Goal: Task Accomplishment & Management: Use online tool/utility

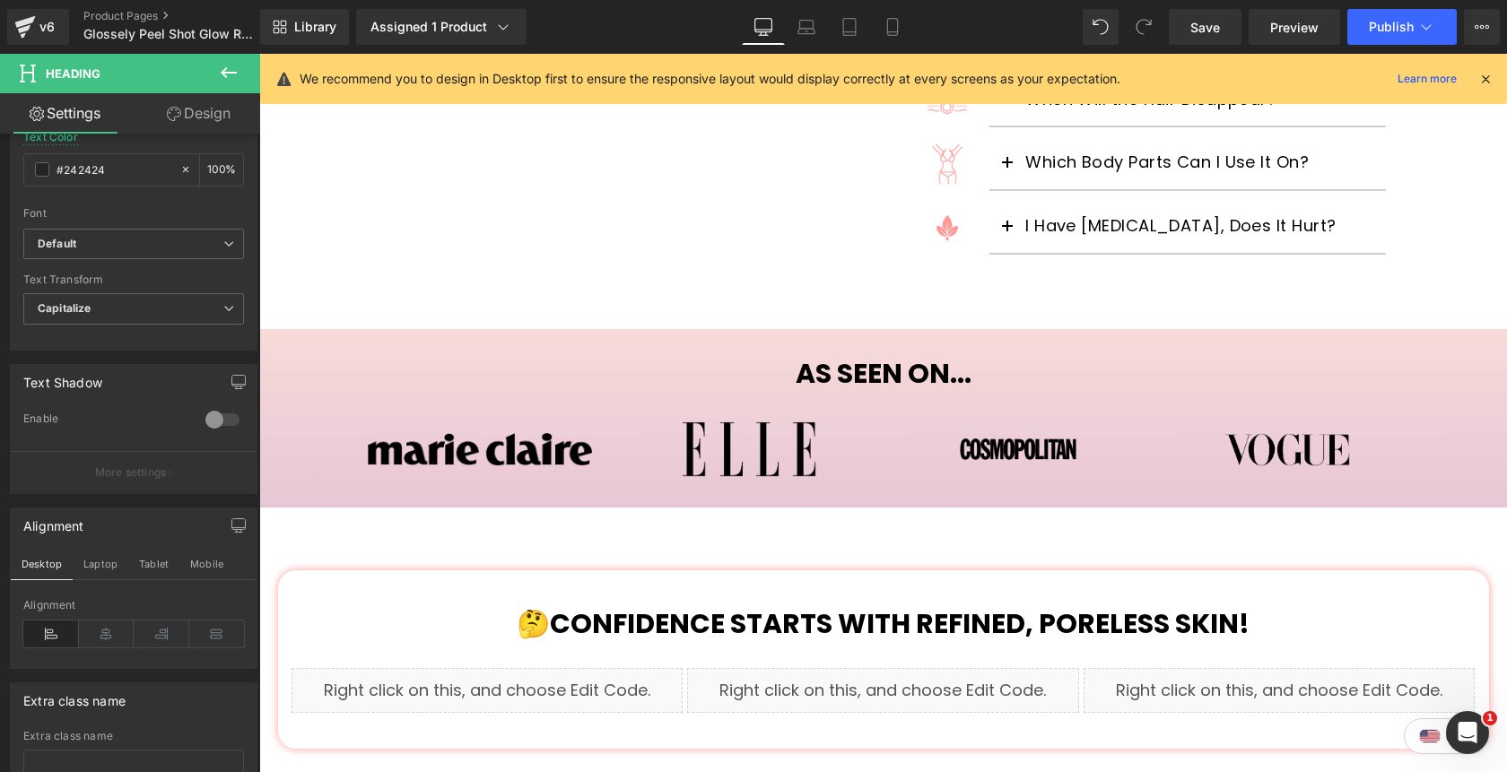
scroll to position [797, 0]
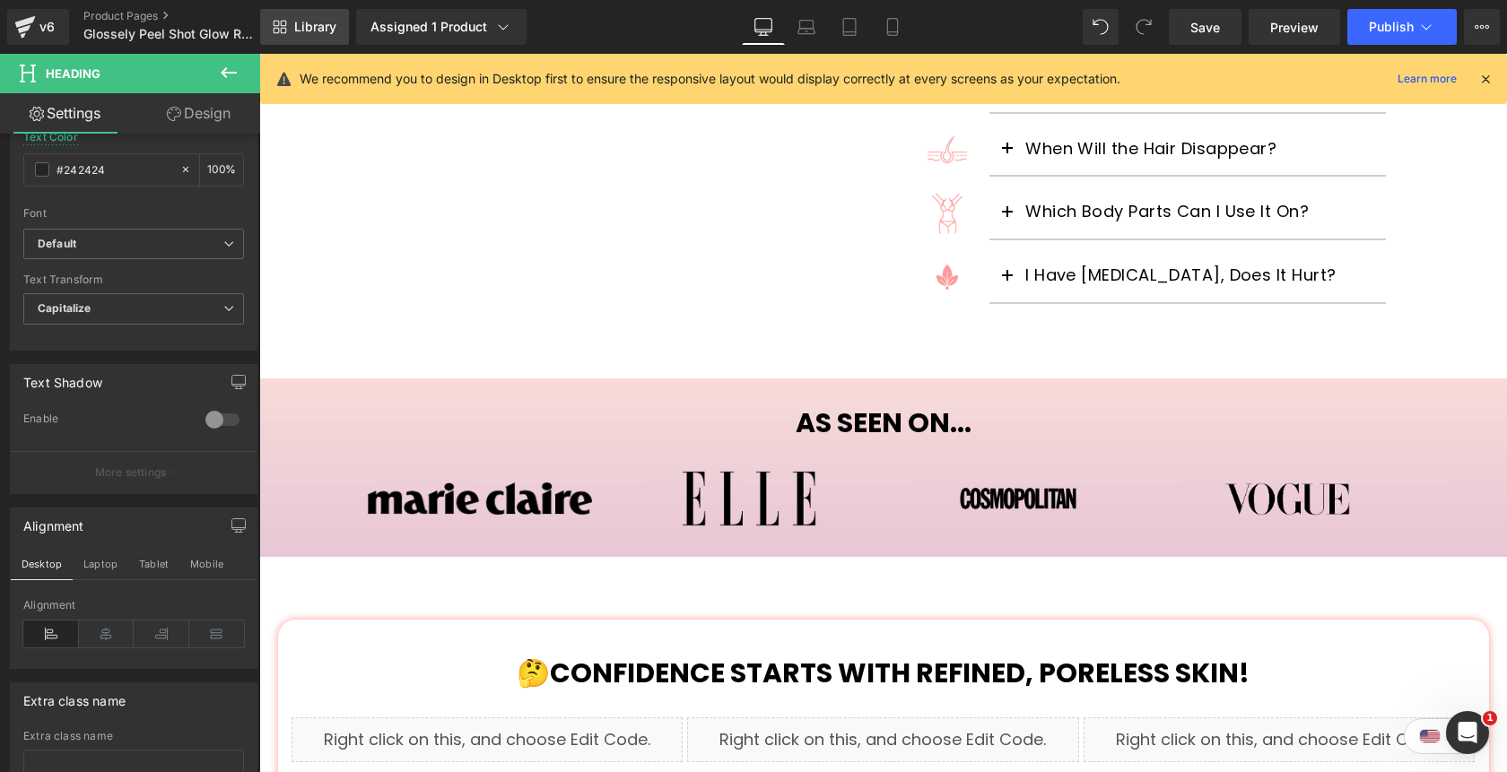
click at [313, 24] on span "Library" at bounding box center [315, 27] width 42 height 16
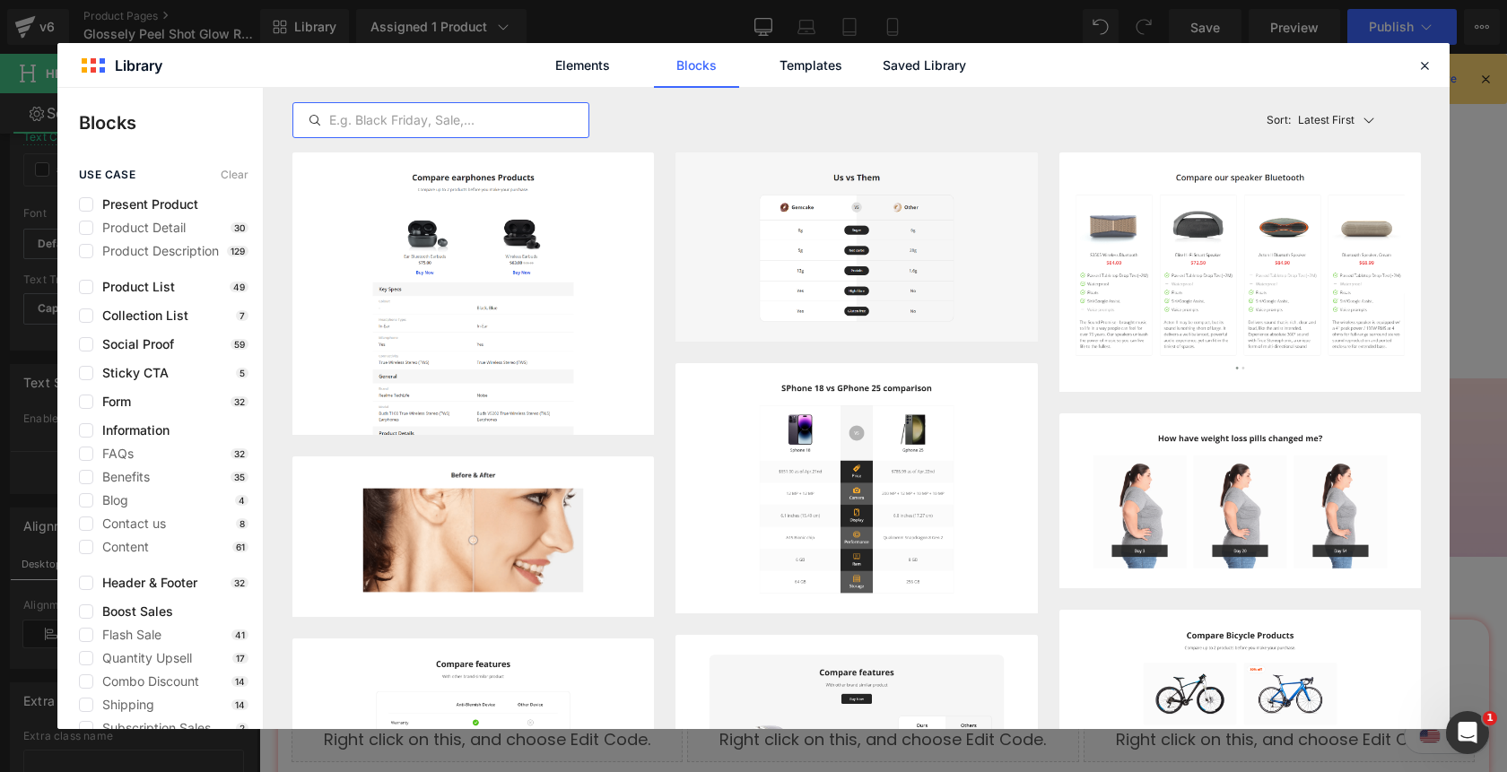
click at [448, 126] on input "text" at bounding box center [440, 120] width 295 height 22
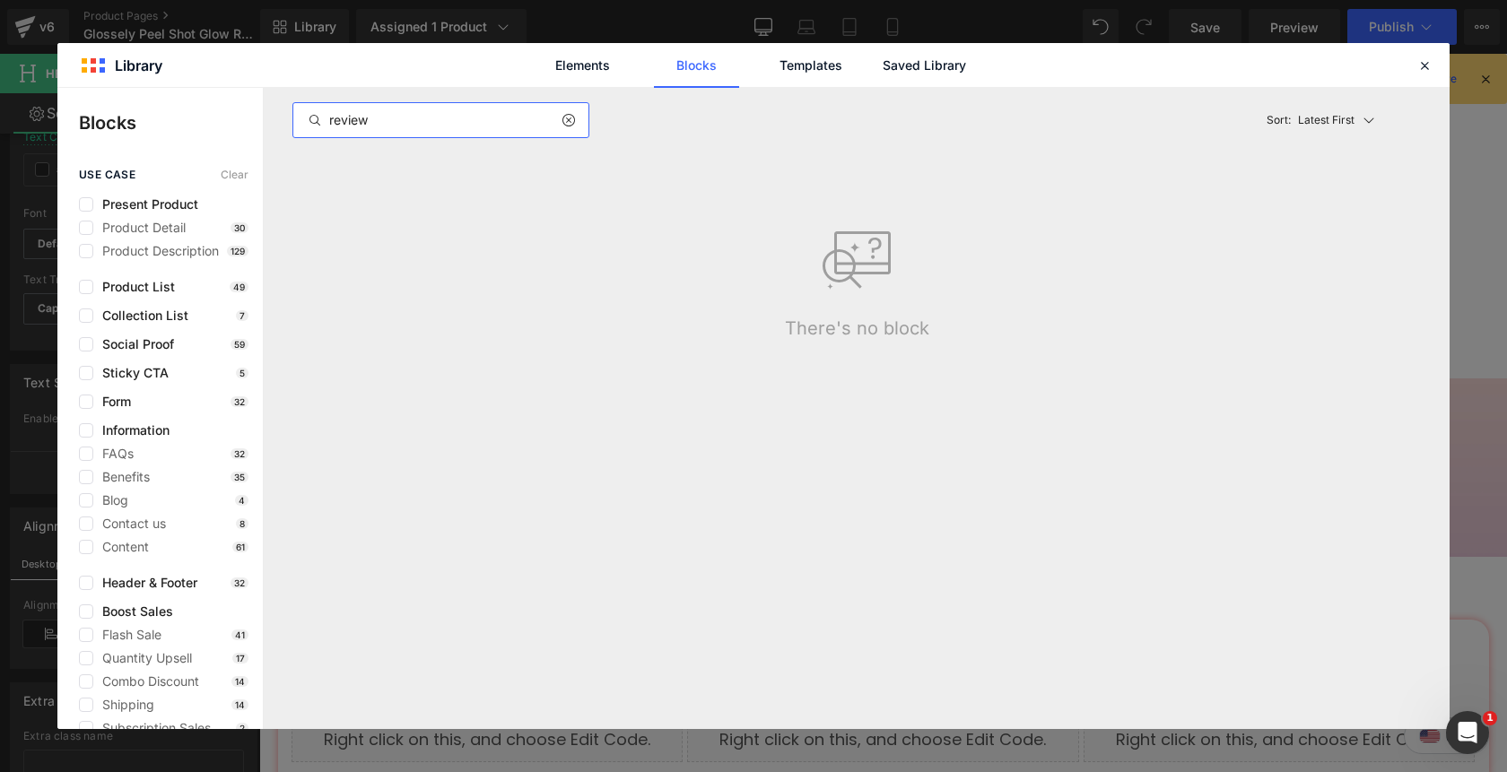
type input "reviews"
click at [447, 126] on input "reviews" at bounding box center [440, 120] width 295 height 22
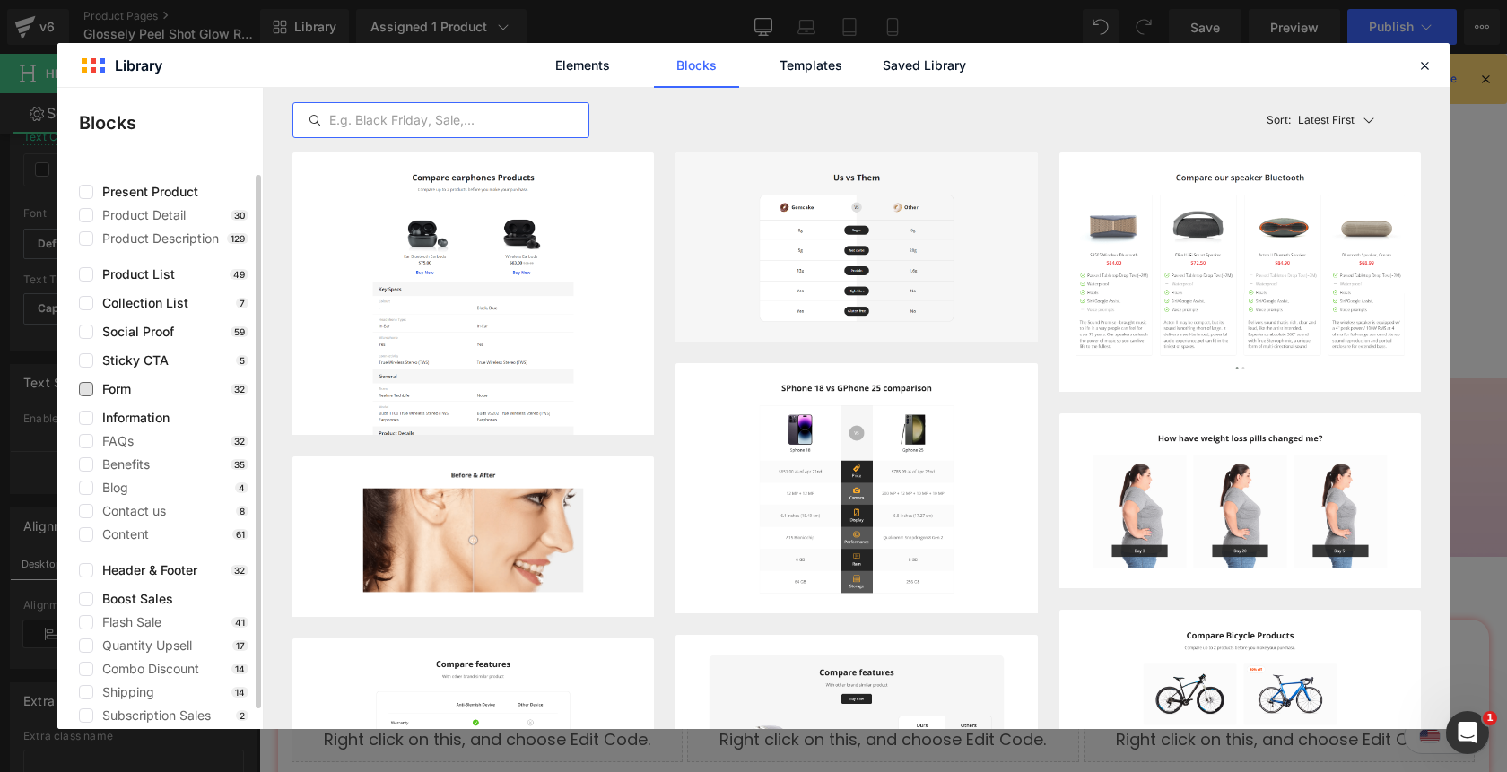
scroll to position [0, 0]
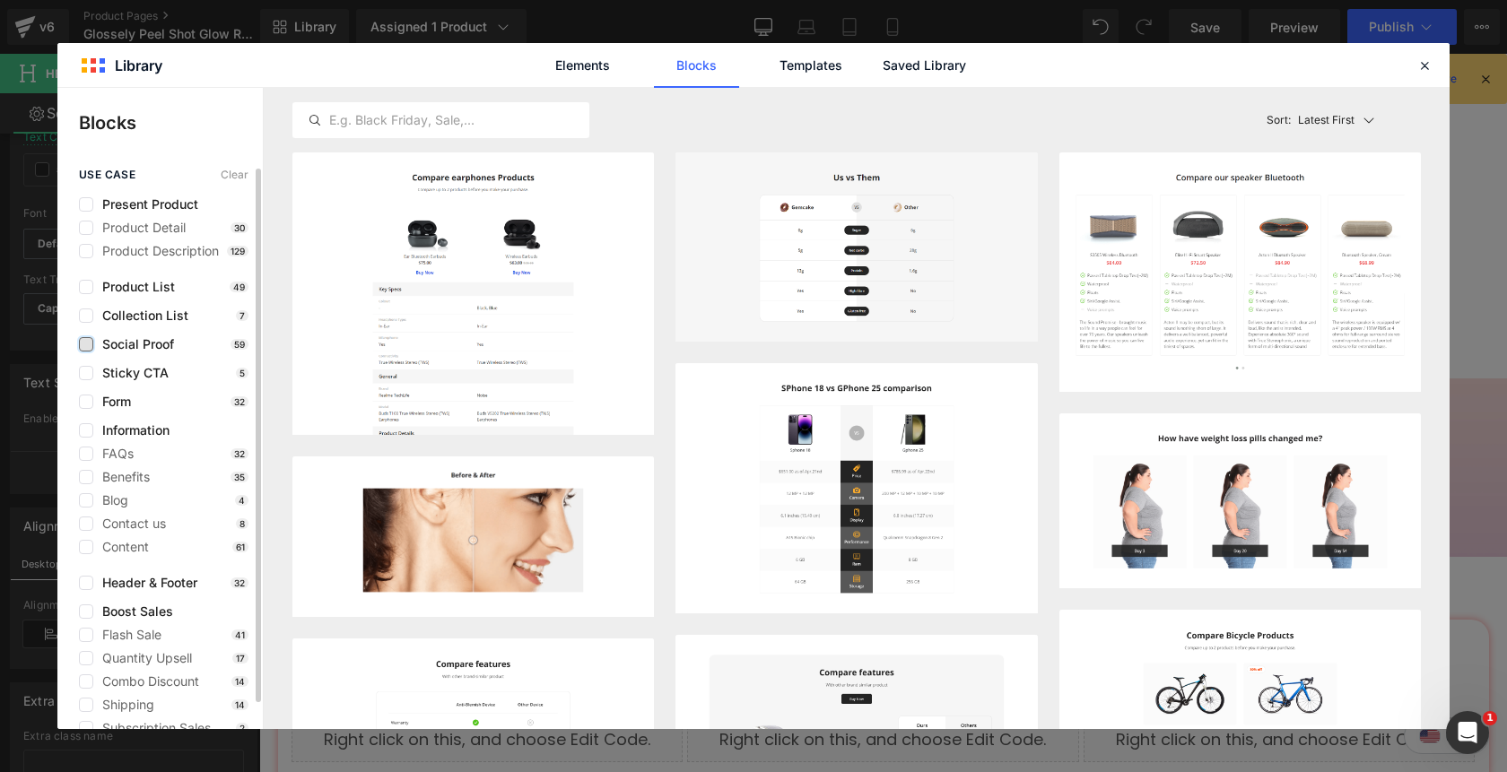
click at [85, 346] on label at bounding box center [86, 344] width 14 height 14
click at [86, 344] on input "checkbox" at bounding box center [86, 344] width 0 height 0
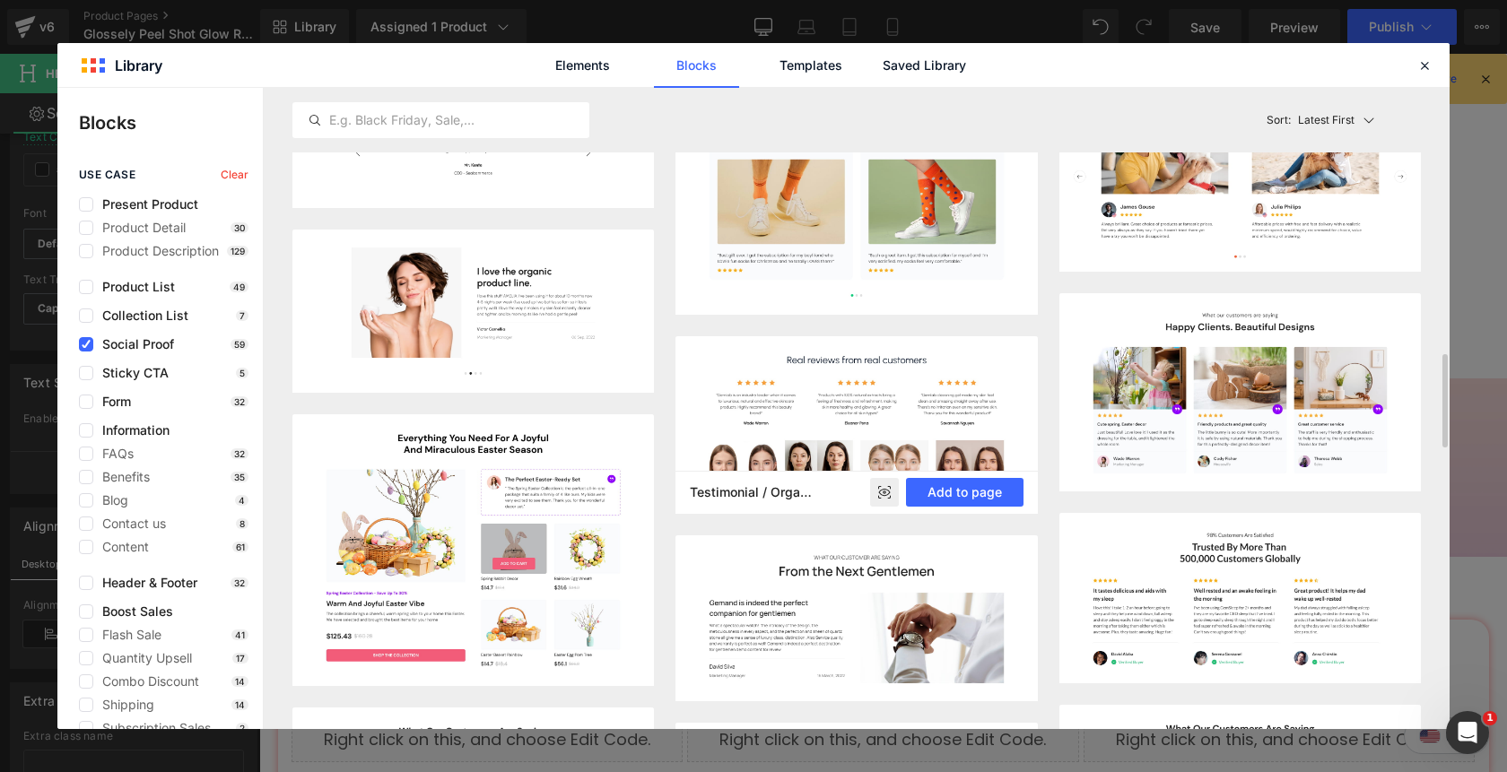
scroll to position [1834, 0]
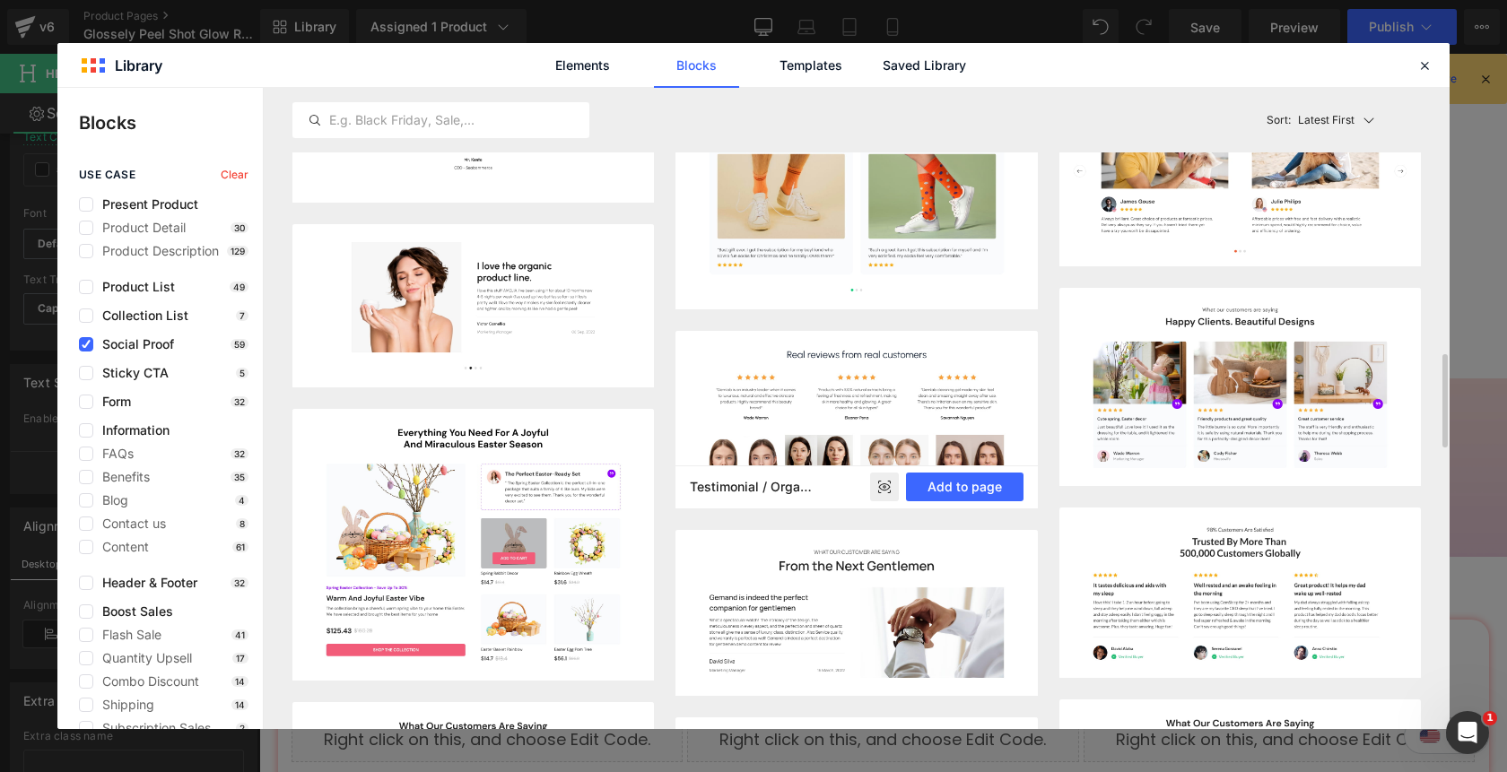
click at [883, 491] on rect at bounding box center [884, 487] width 29 height 29
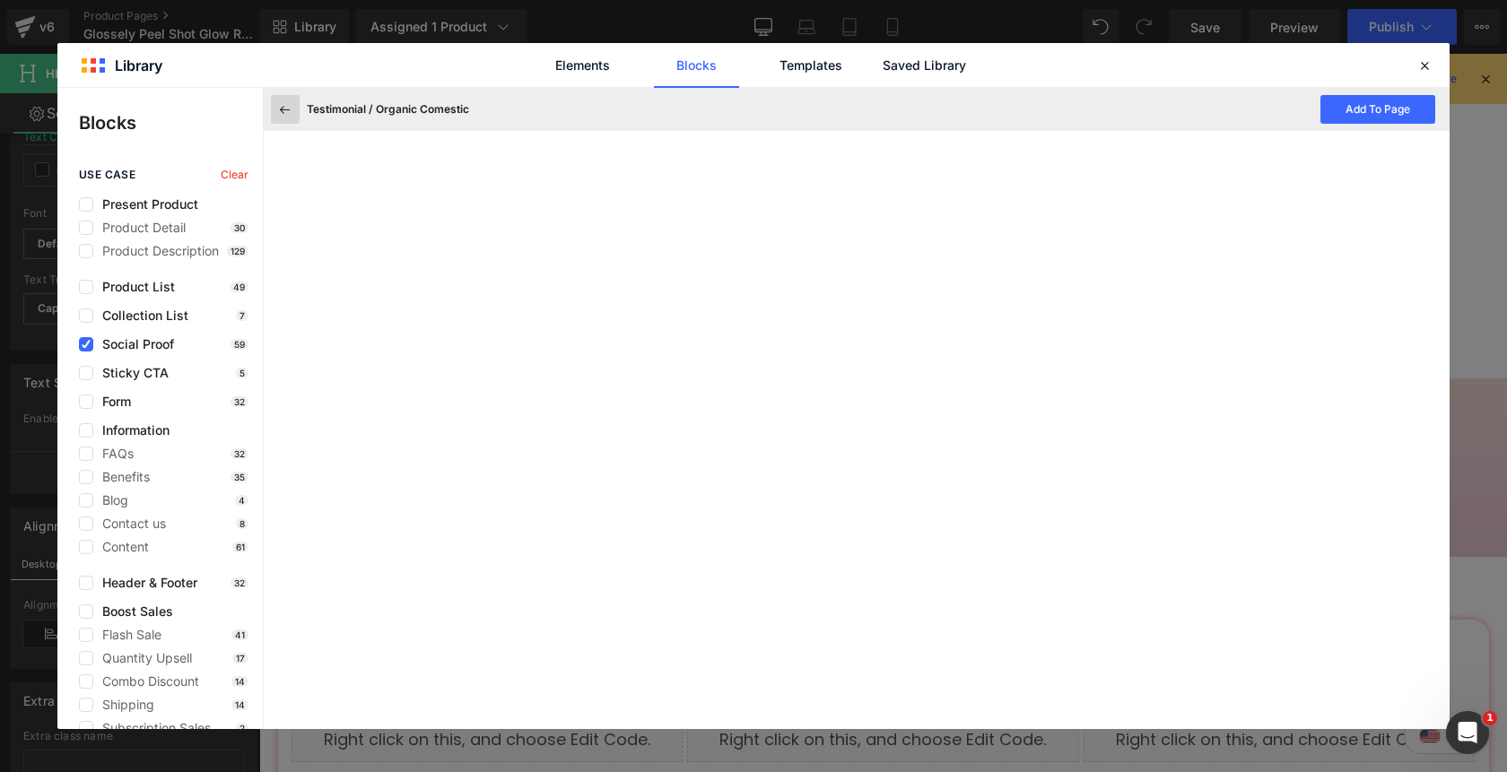
click at [285, 117] on icon at bounding box center [285, 109] width 16 height 16
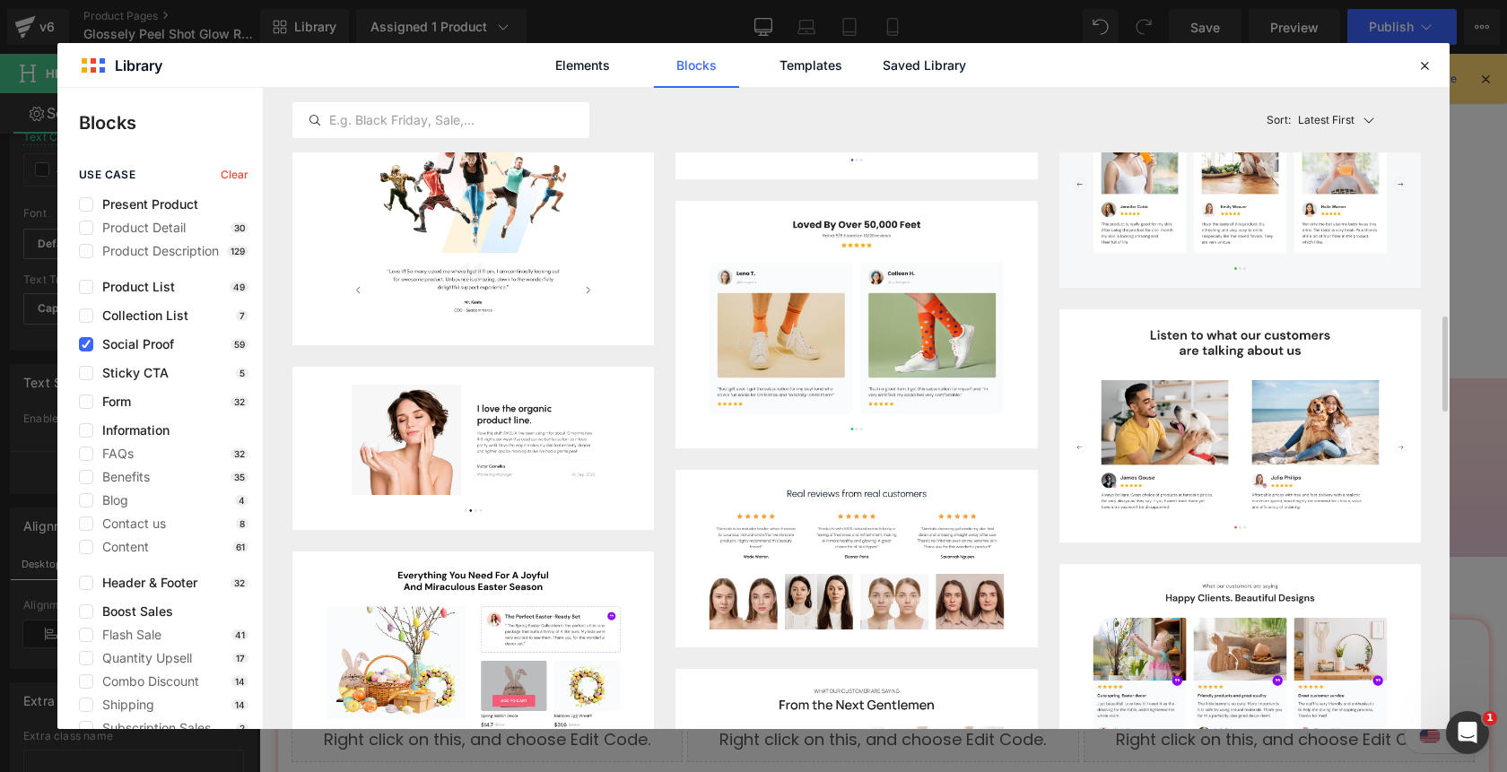
scroll to position [1542, 0]
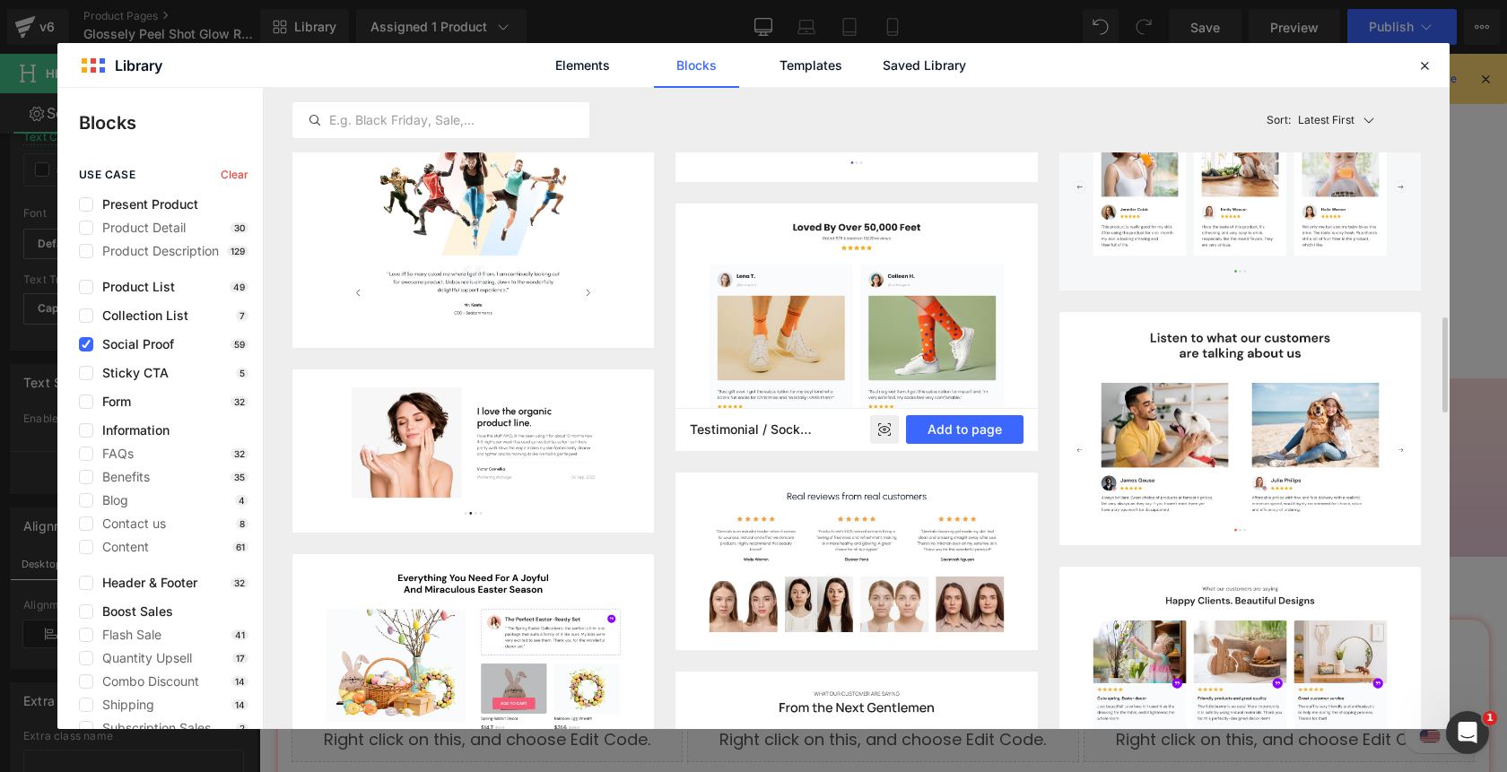
click at [880, 429] on icon at bounding box center [884, 428] width 12 height 7
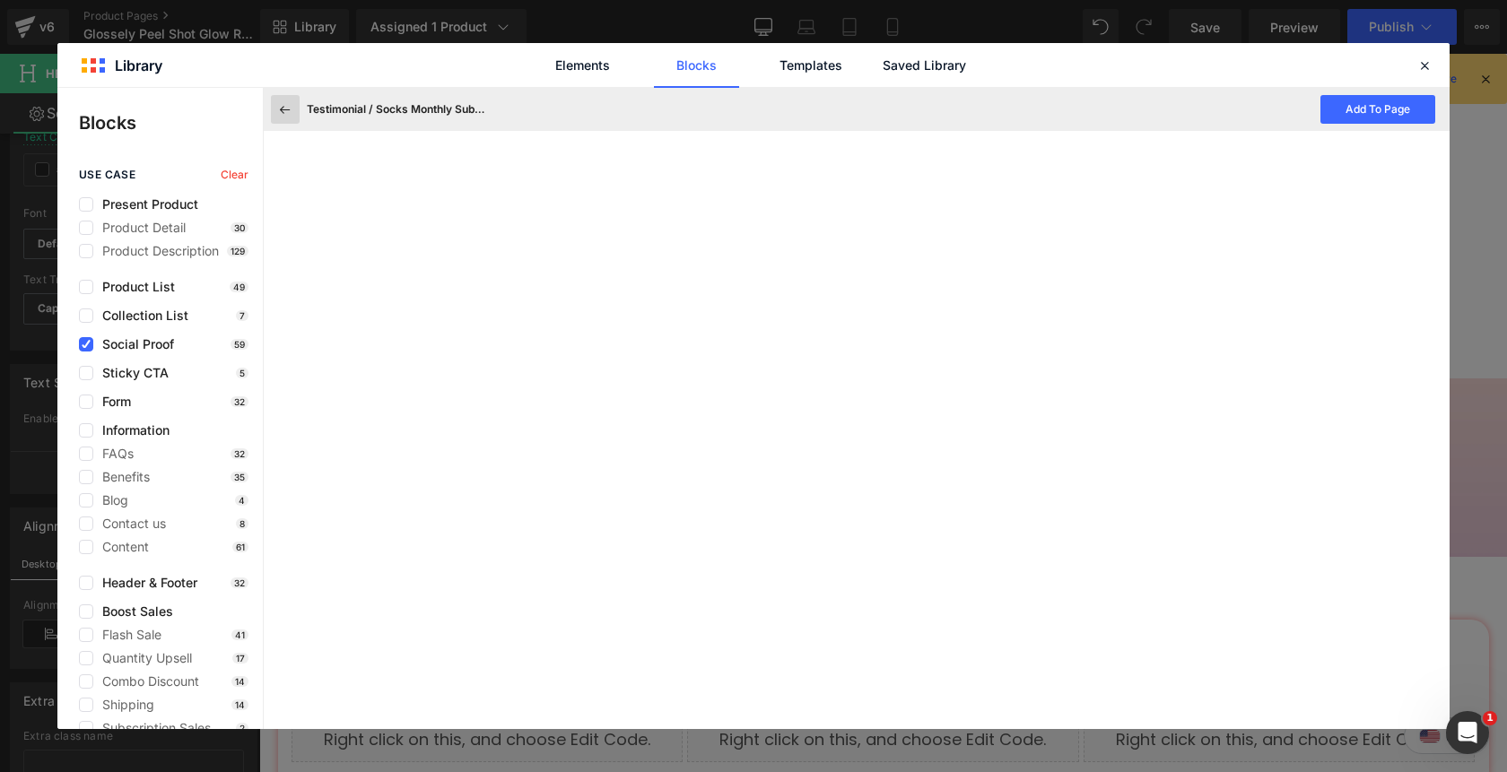
click at [288, 108] on icon at bounding box center [285, 109] width 16 height 16
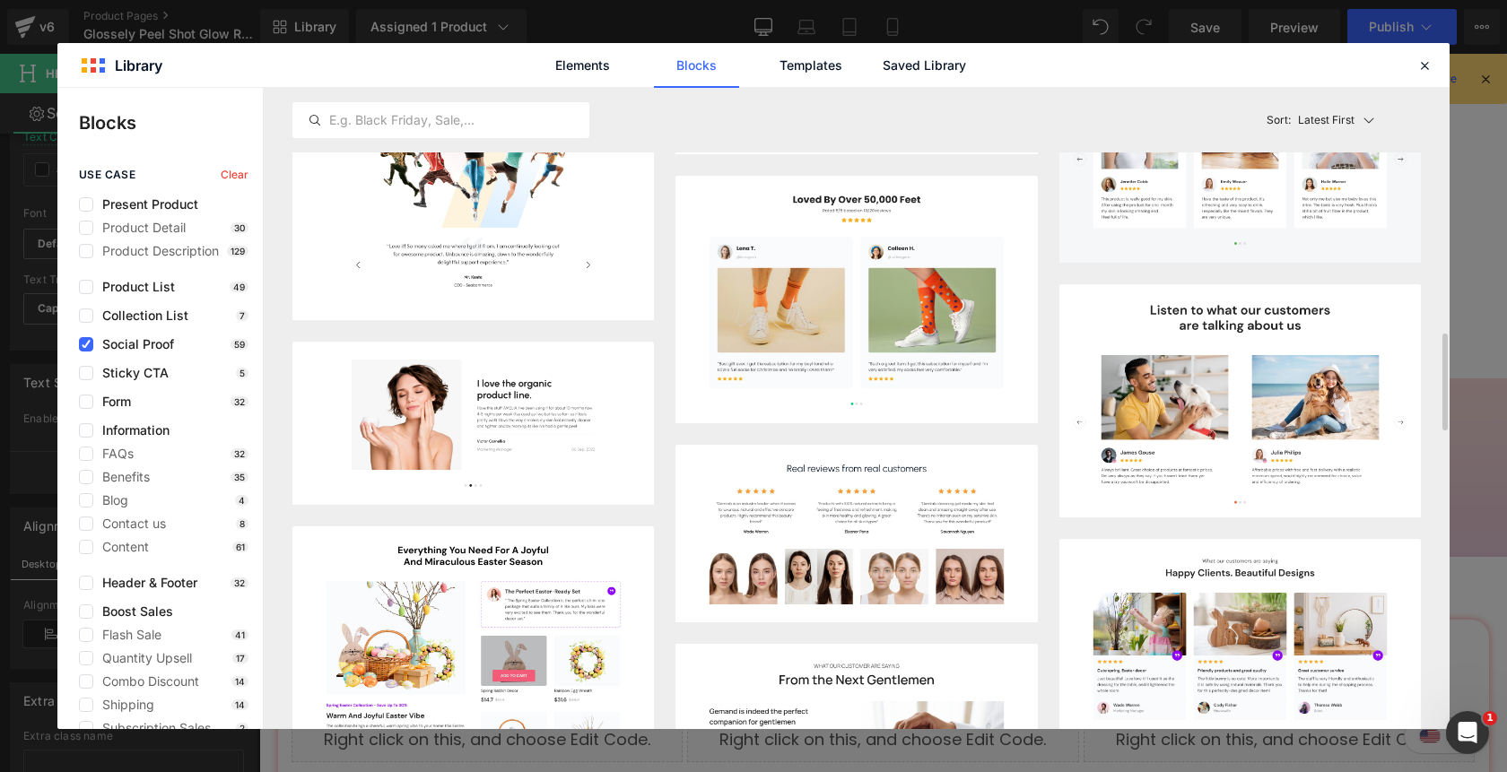
scroll to position [1565, 0]
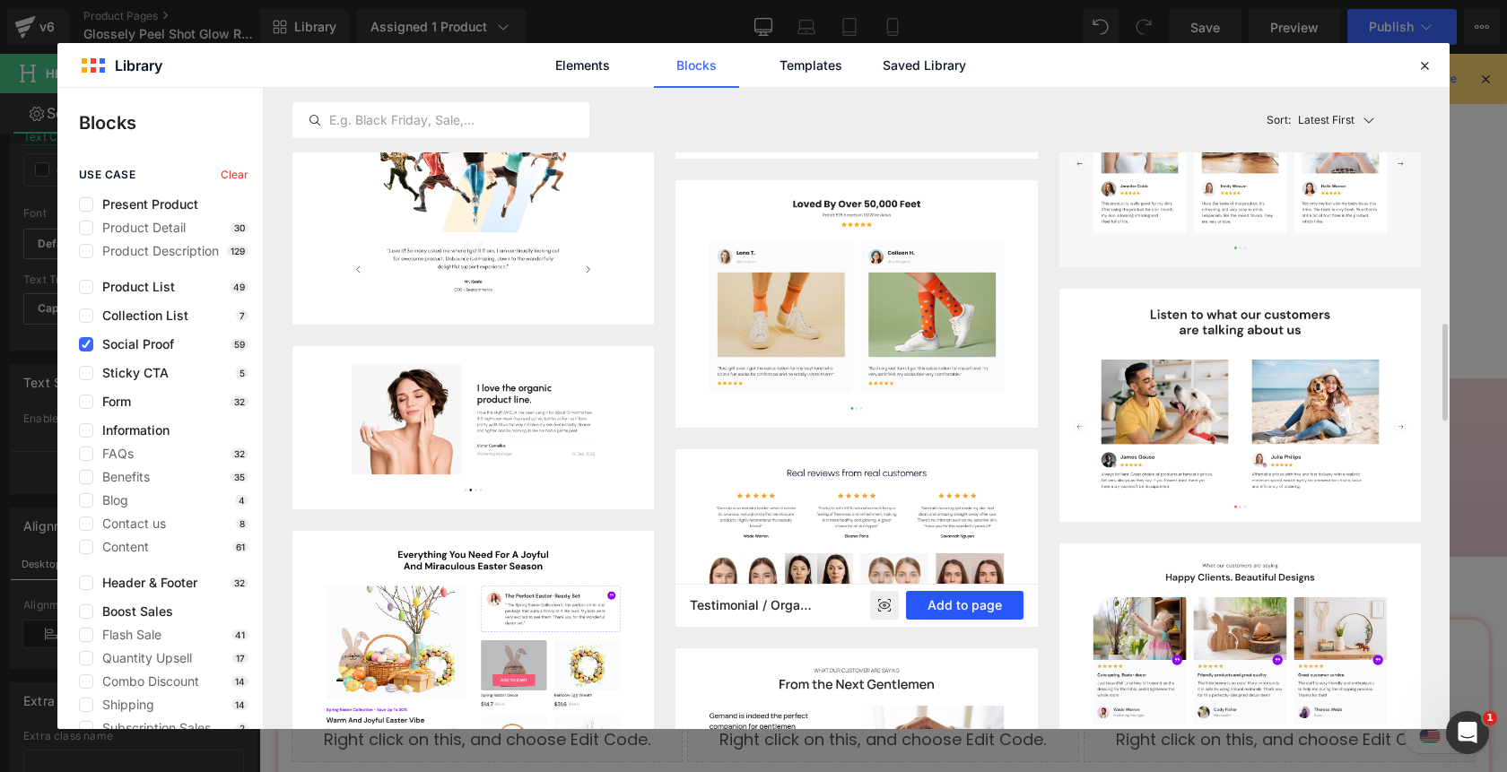
click at [974, 596] on button "Add to page" at bounding box center [964, 605] width 117 height 29
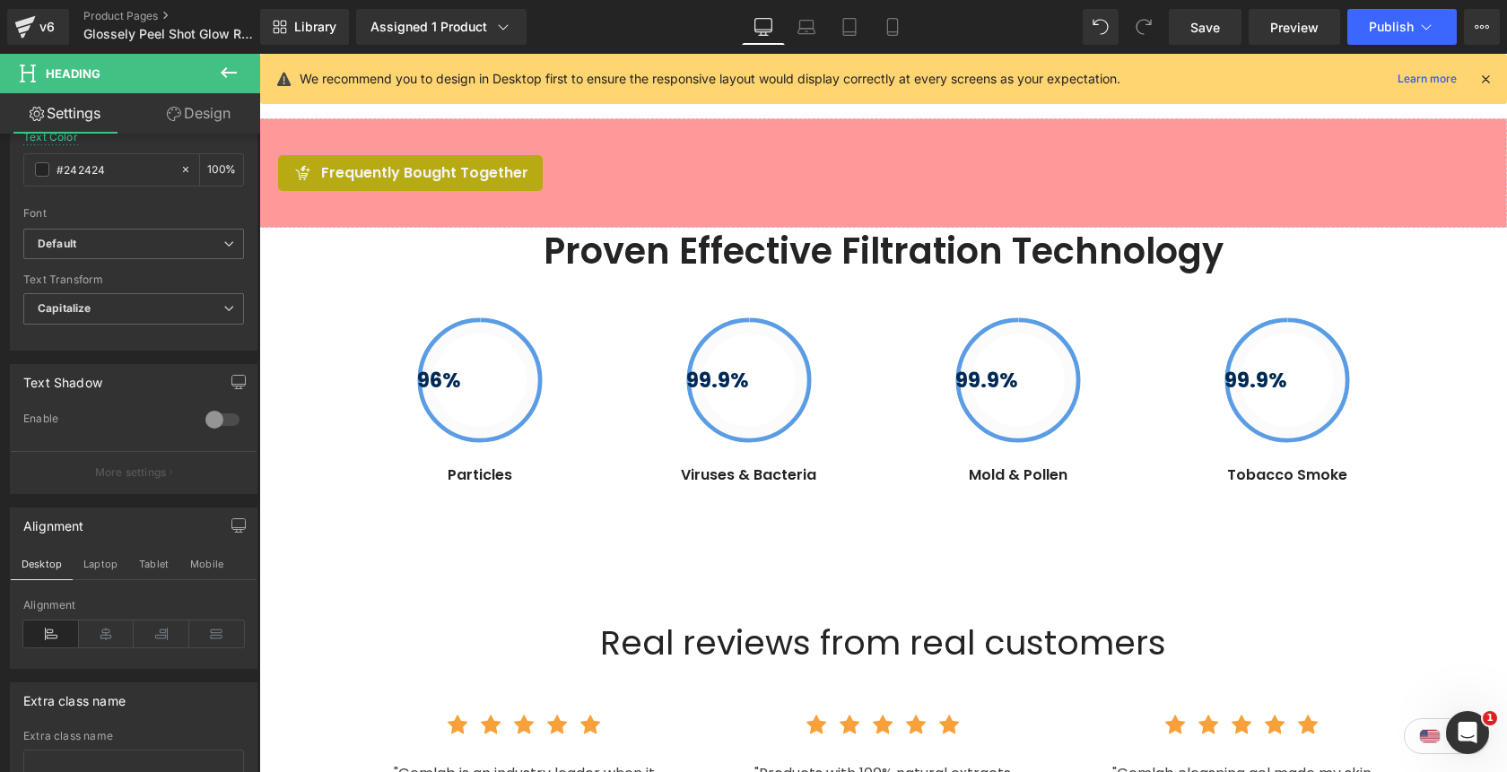
scroll to position [5982, 0]
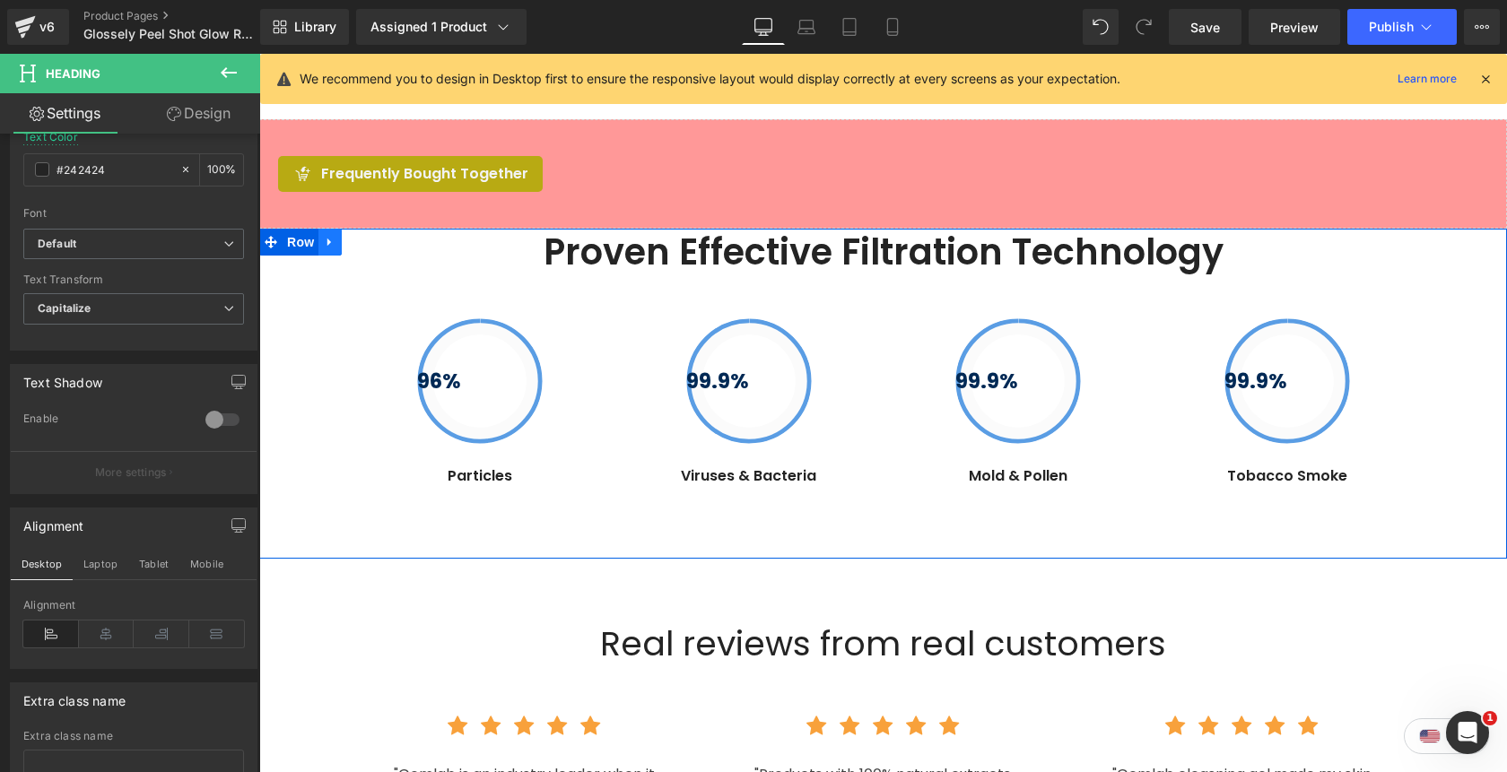
click at [334, 248] on icon at bounding box center [330, 241] width 13 height 13
click at [377, 247] on icon at bounding box center [376, 242] width 13 height 13
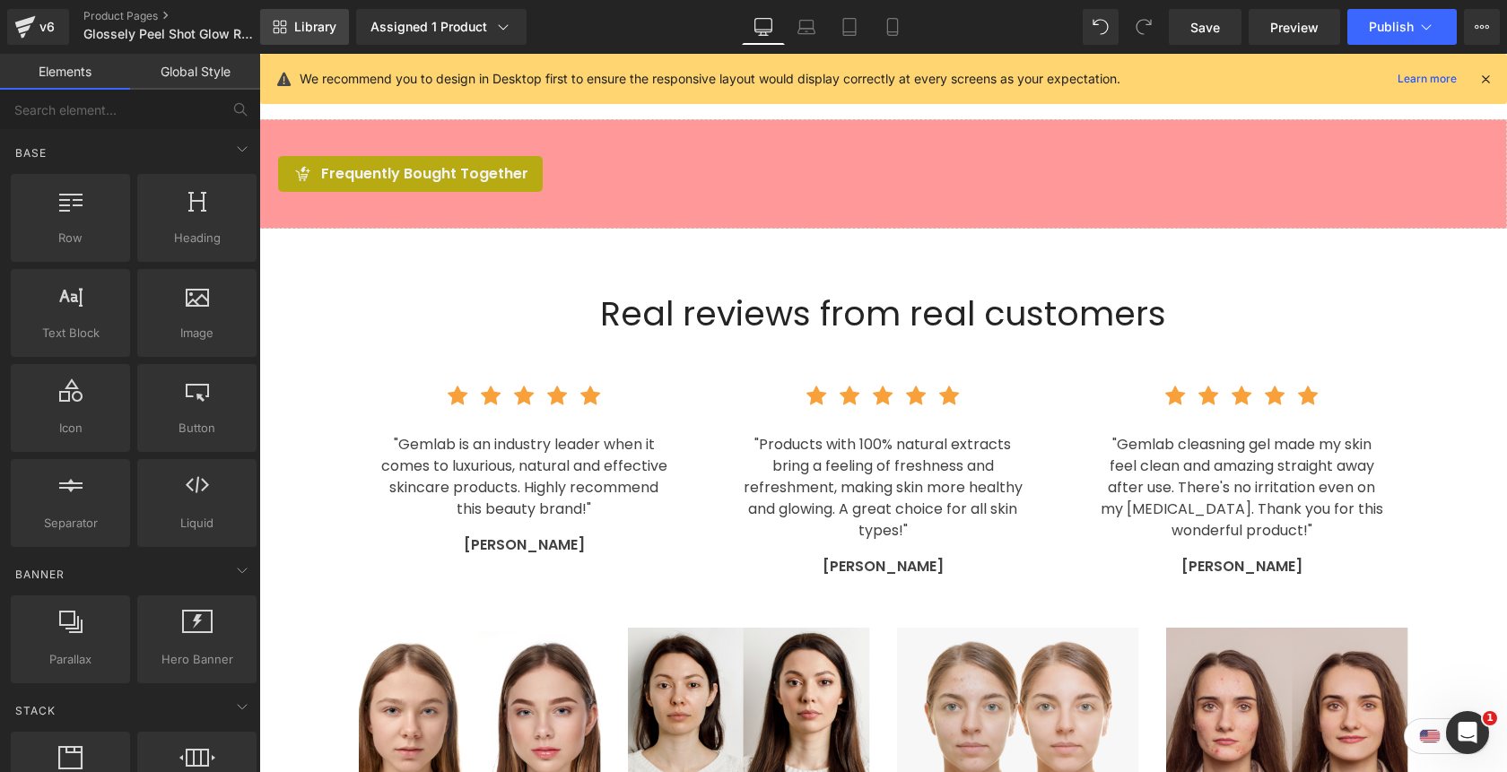
click at [310, 27] on span "Library" at bounding box center [315, 27] width 42 height 16
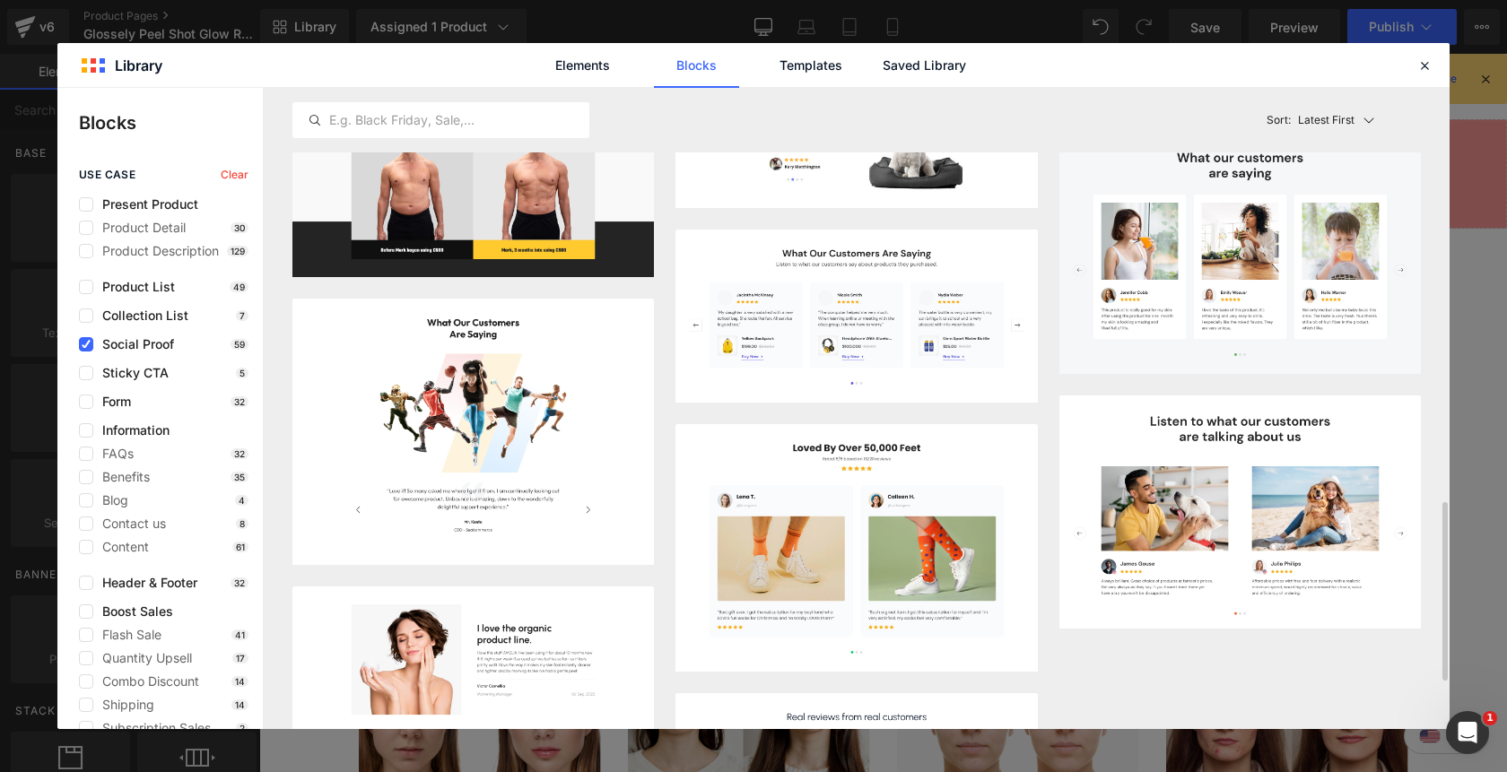
scroll to position [1474, 0]
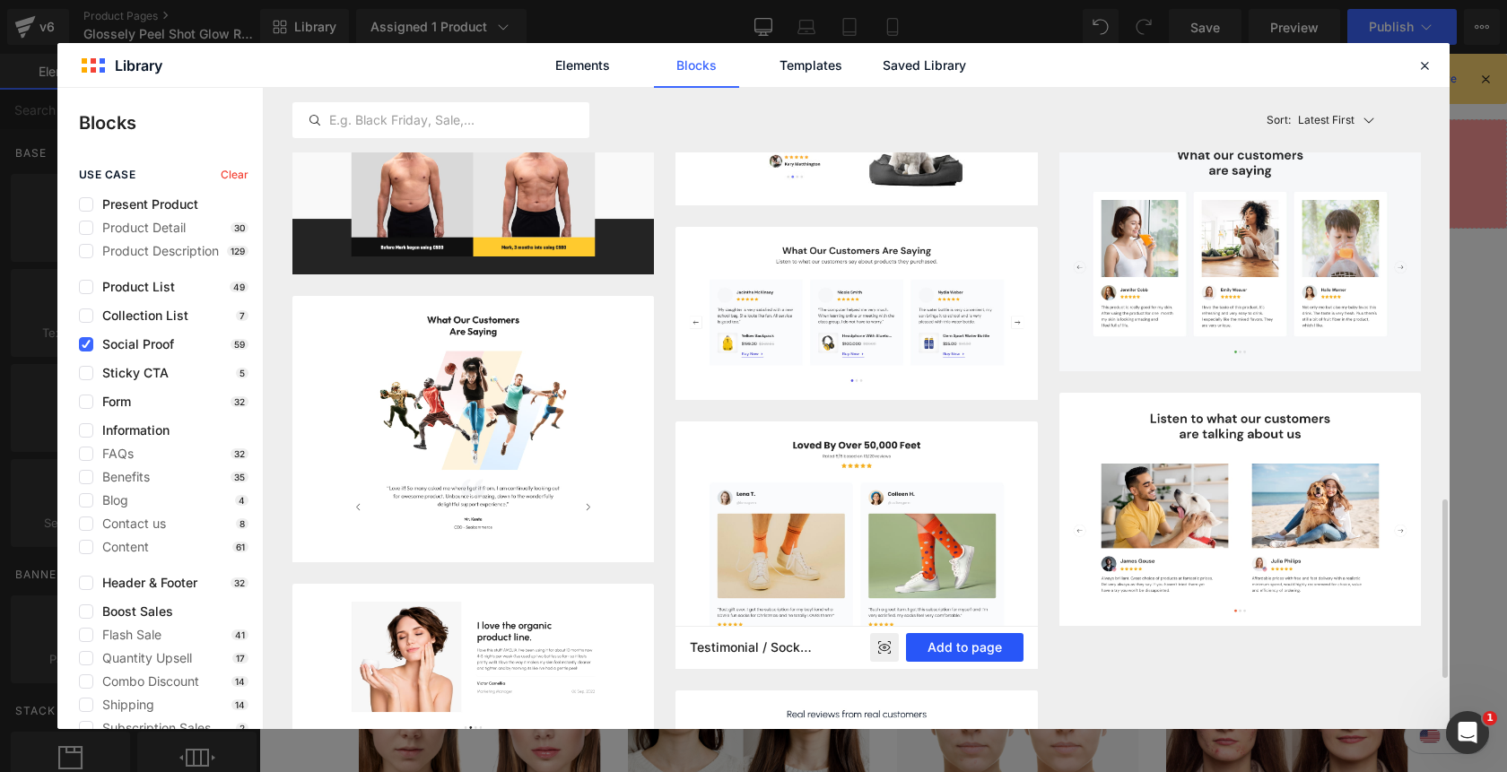
click at [968, 656] on button "Add to page" at bounding box center [964, 647] width 117 height 29
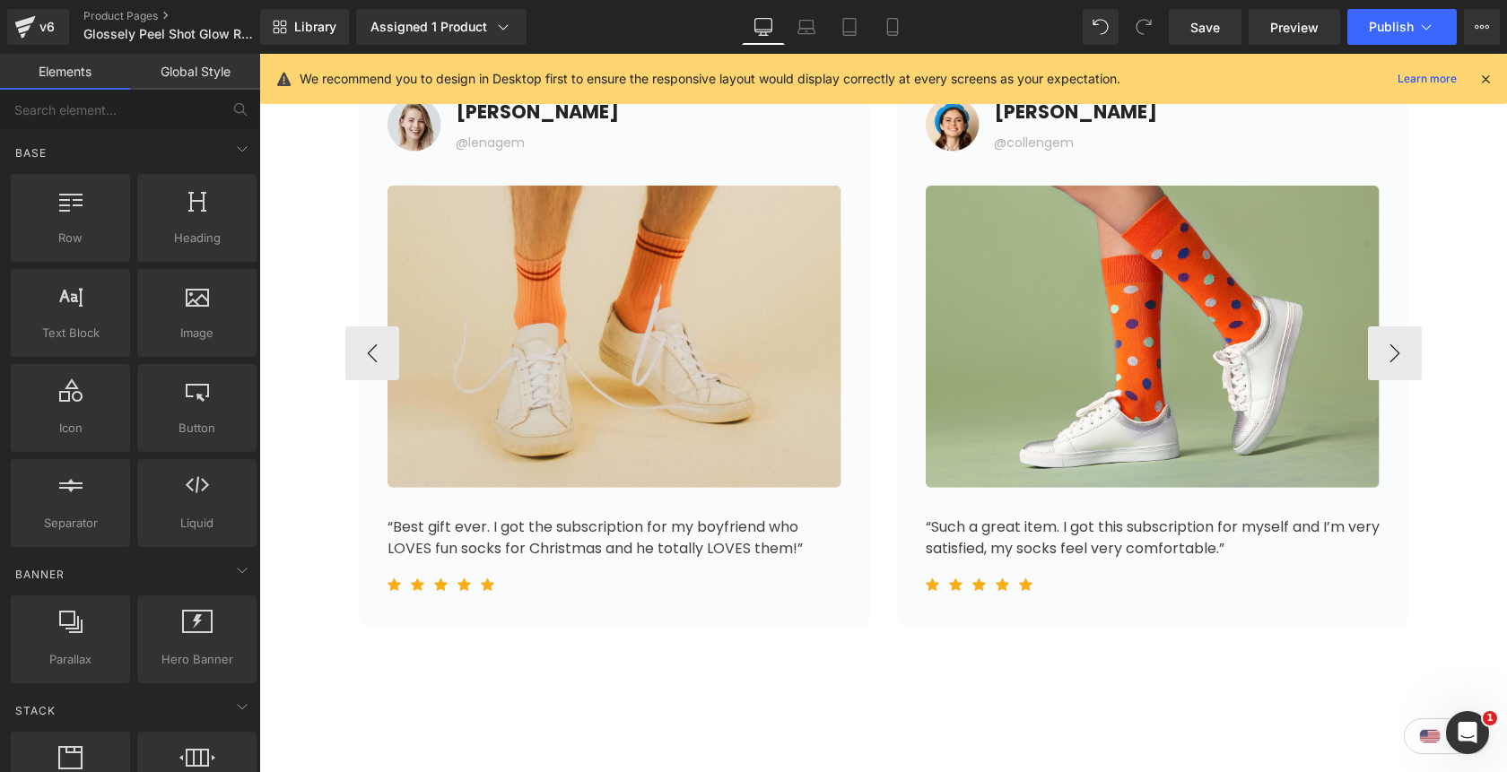
scroll to position [7032, 0]
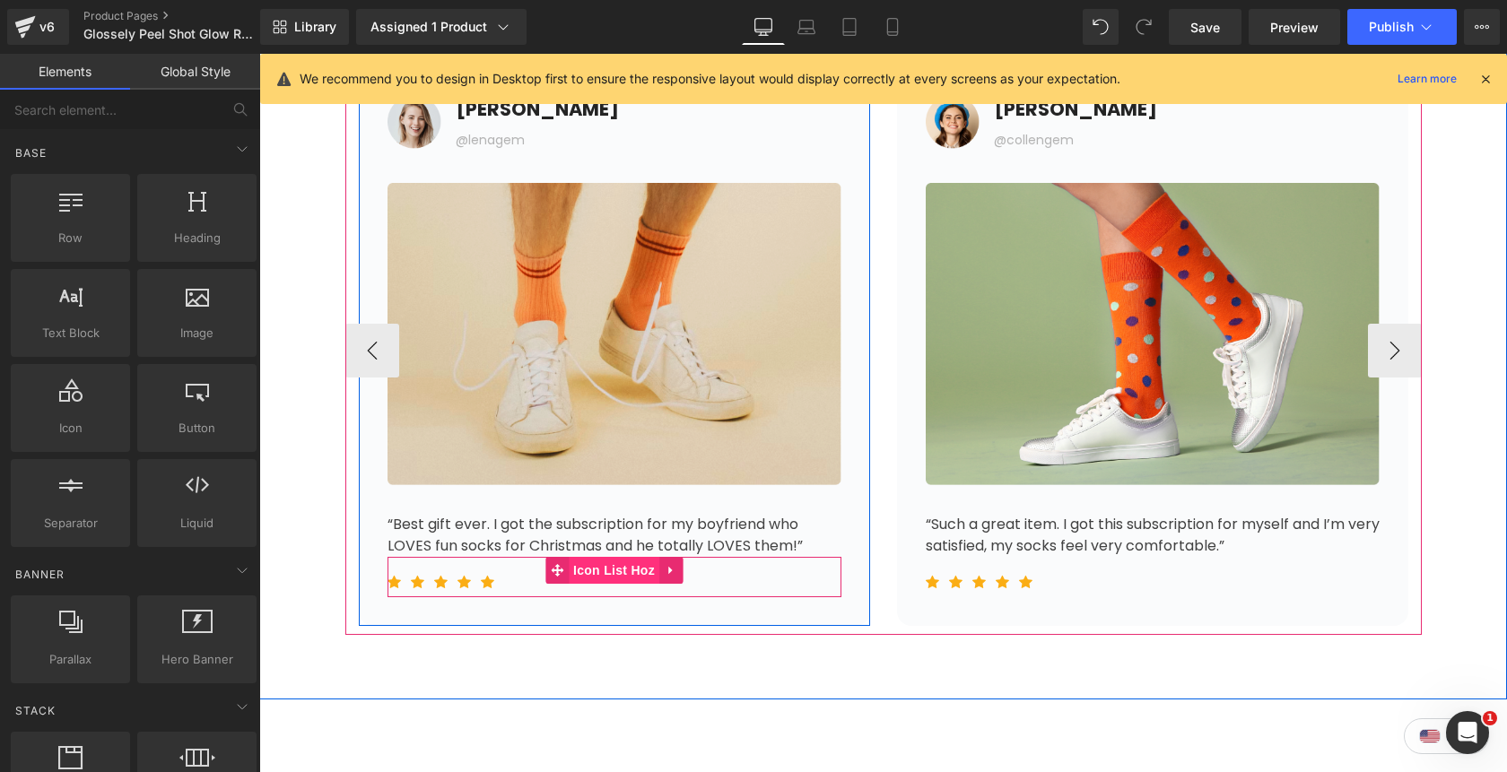
click at [619, 574] on span "Icon List Hoz" at bounding box center [614, 570] width 91 height 27
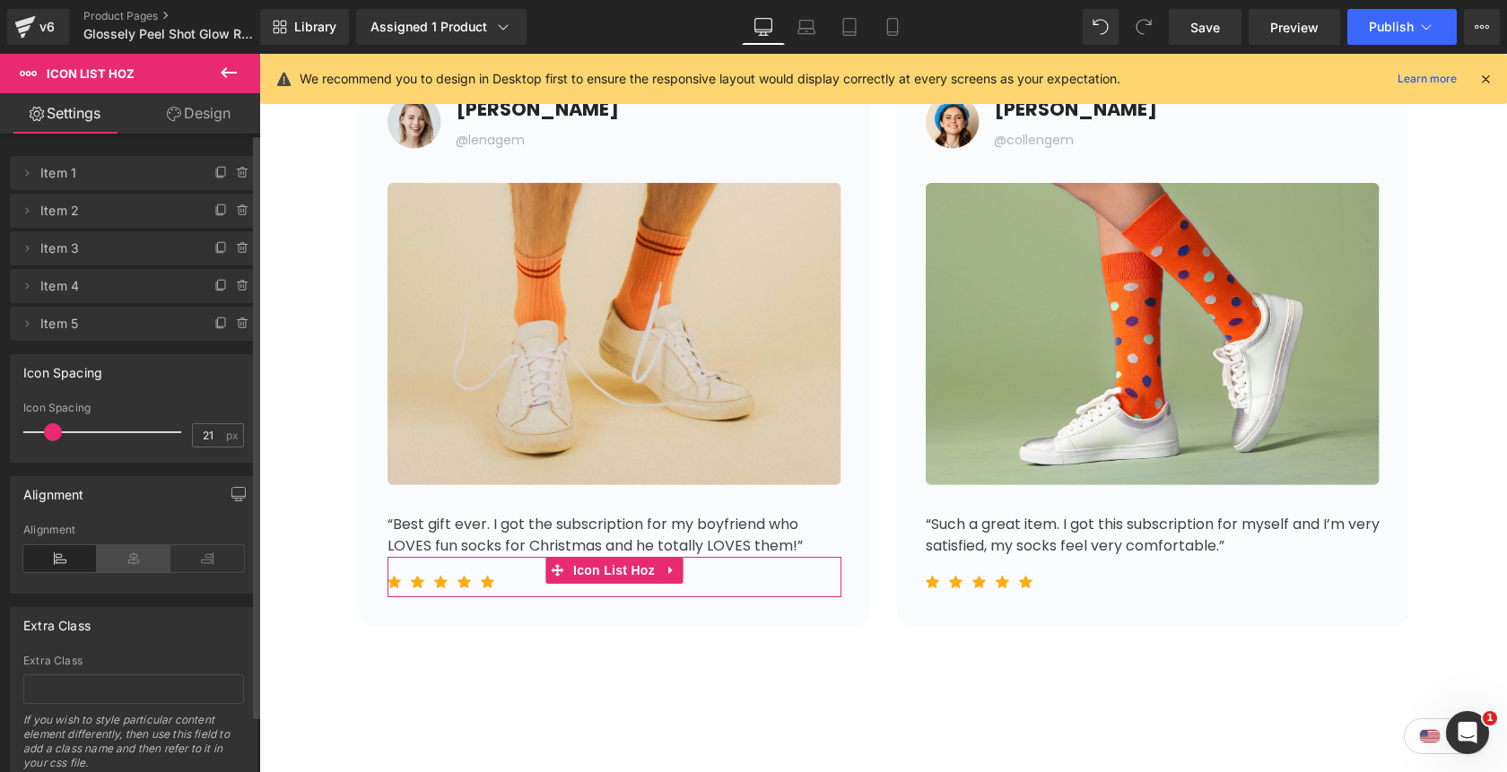
click at [117, 560] on icon at bounding box center [134, 558] width 74 height 27
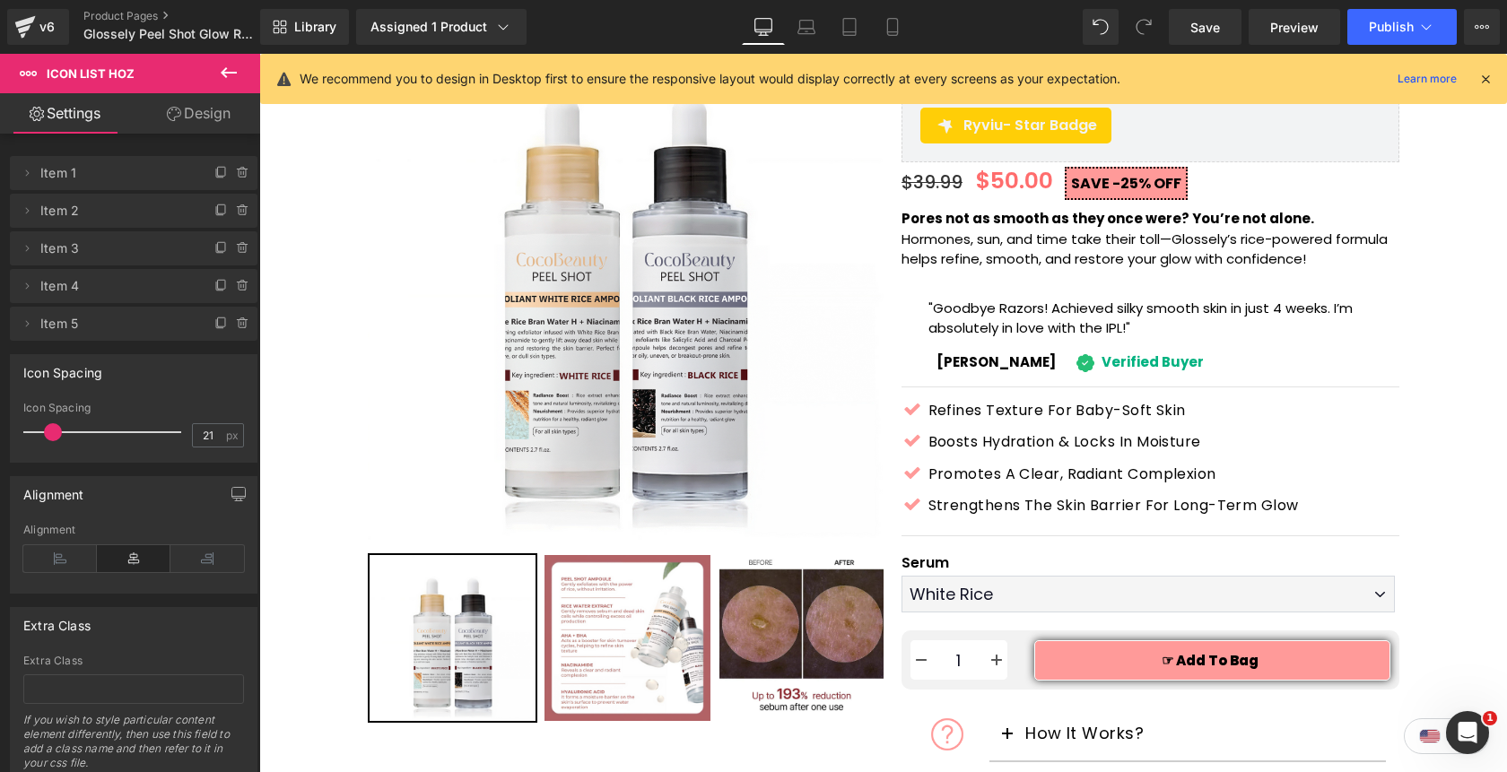
scroll to position [0, 0]
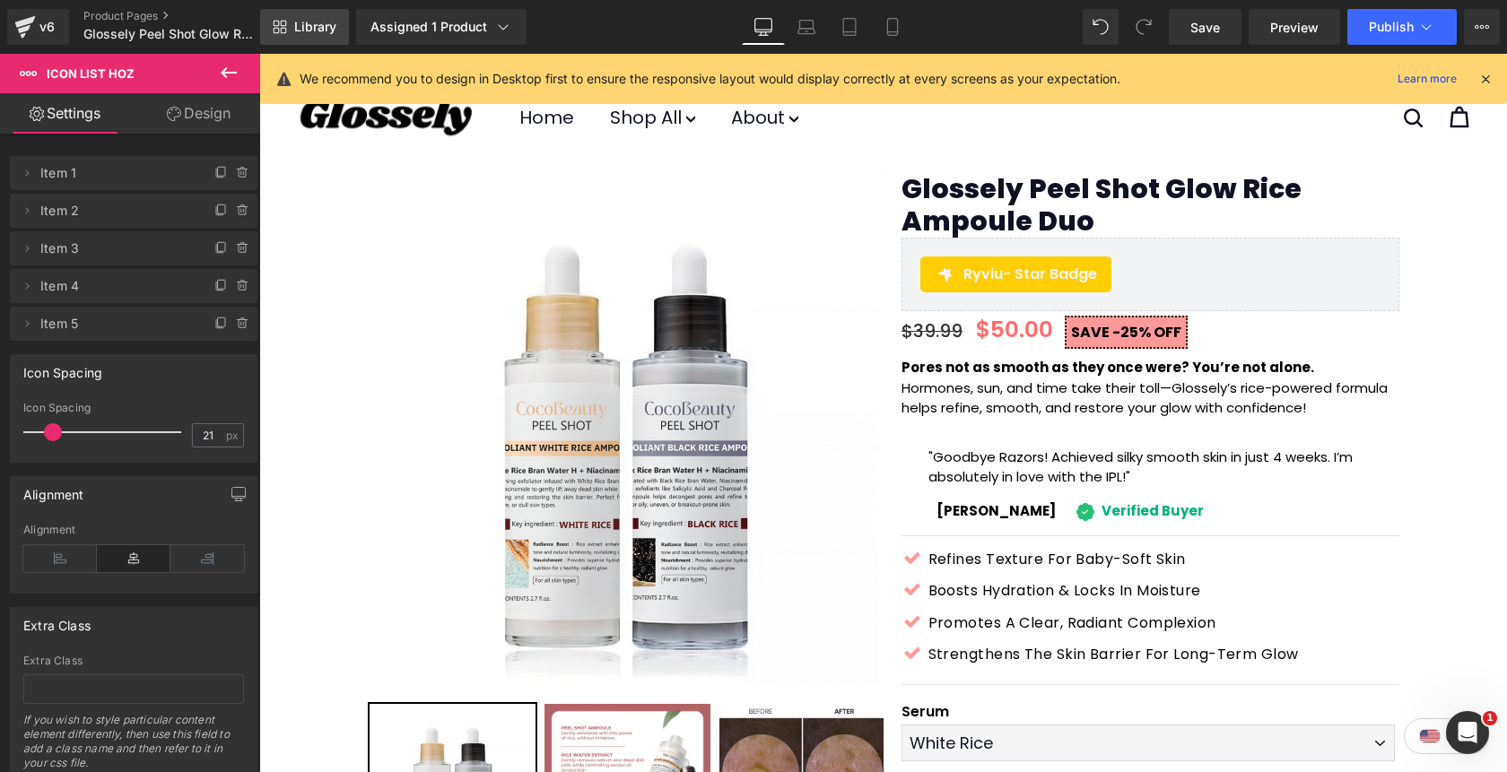
click at [305, 28] on span "Library" at bounding box center [315, 27] width 42 height 16
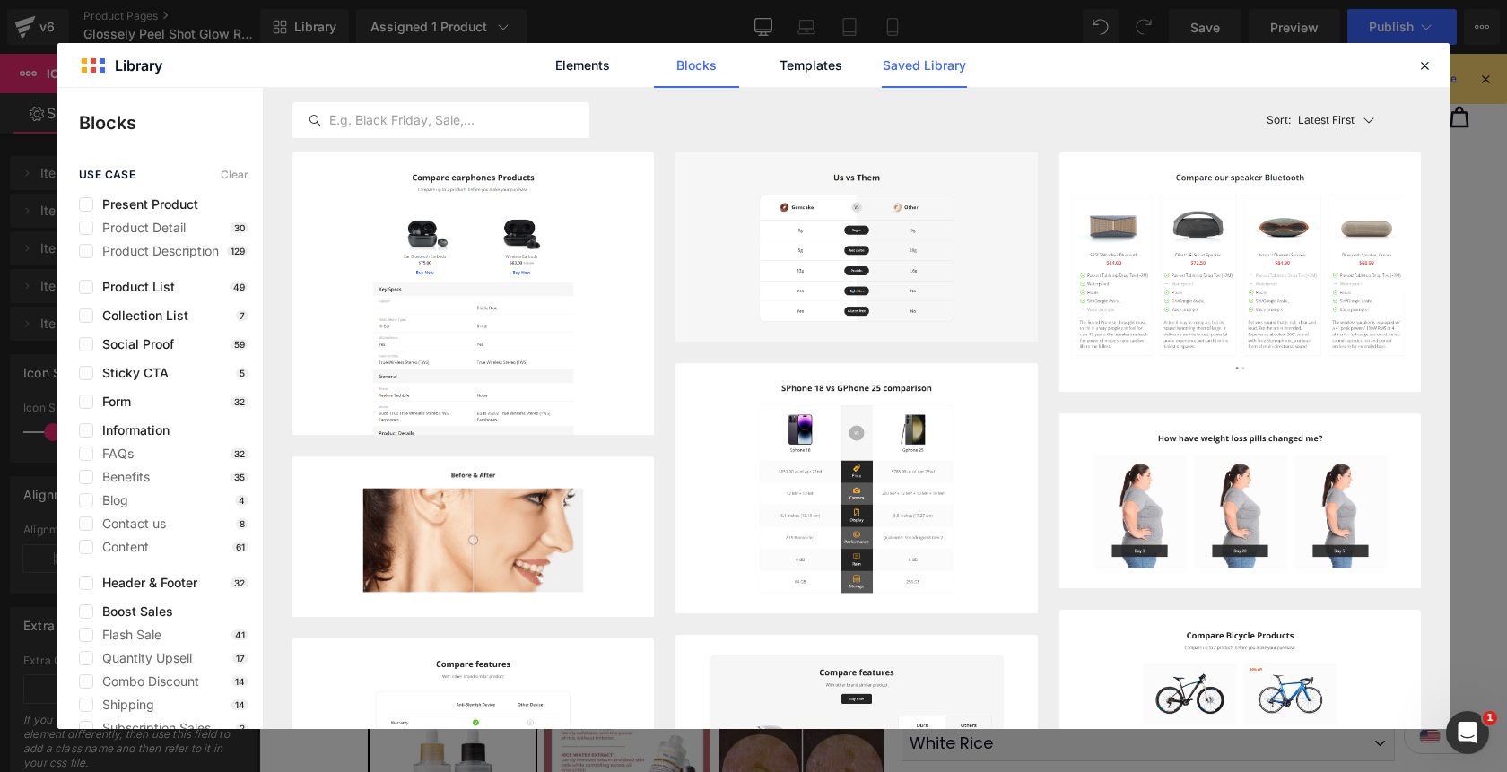
click at [887, 67] on link "Saved Library" at bounding box center [924, 65] width 85 height 45
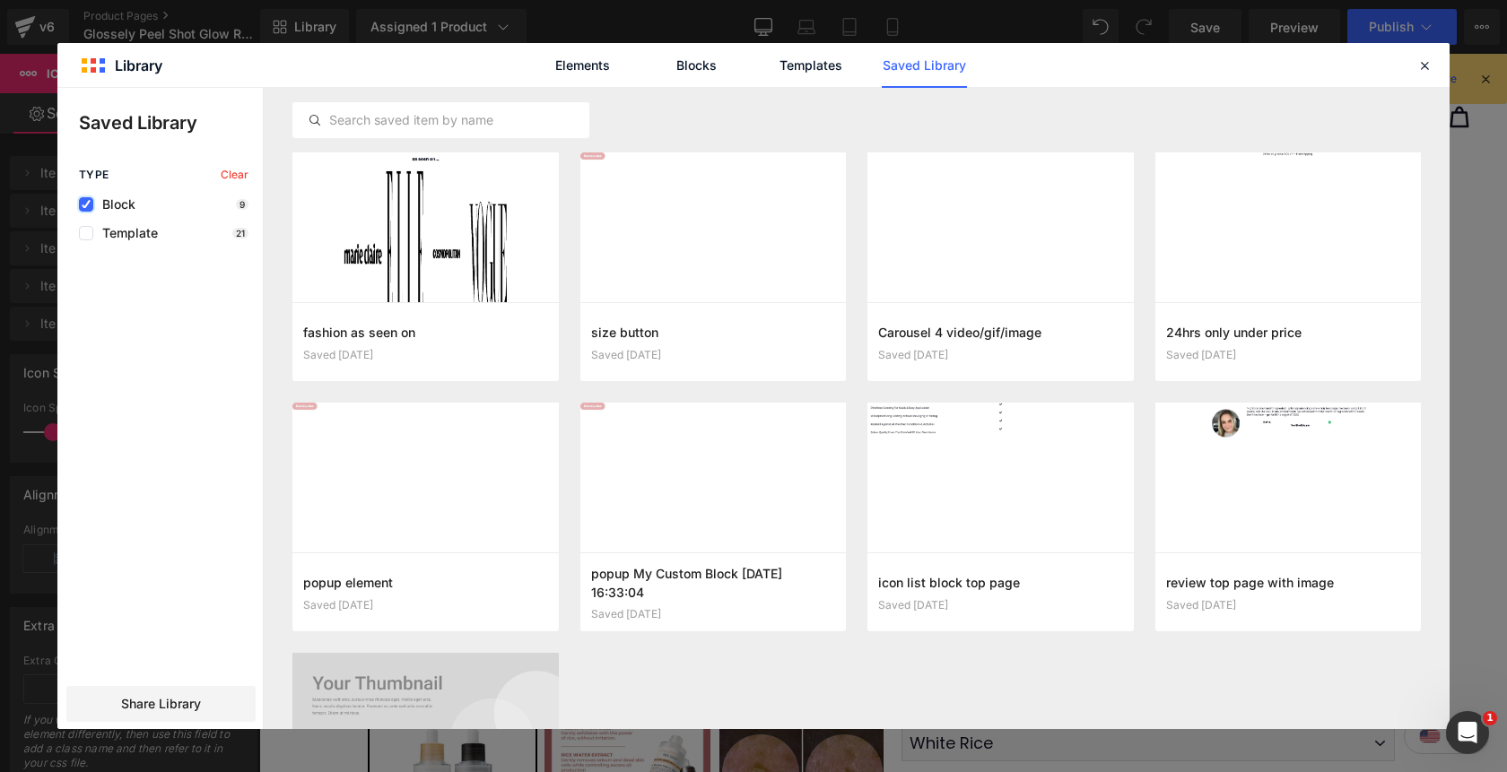
click at [88, 209] on label at bounding box center [86, 204] width 14 height 14
click at [86, 204] on input "checkbox" at bounding box center [86, 204] width 0 height 0
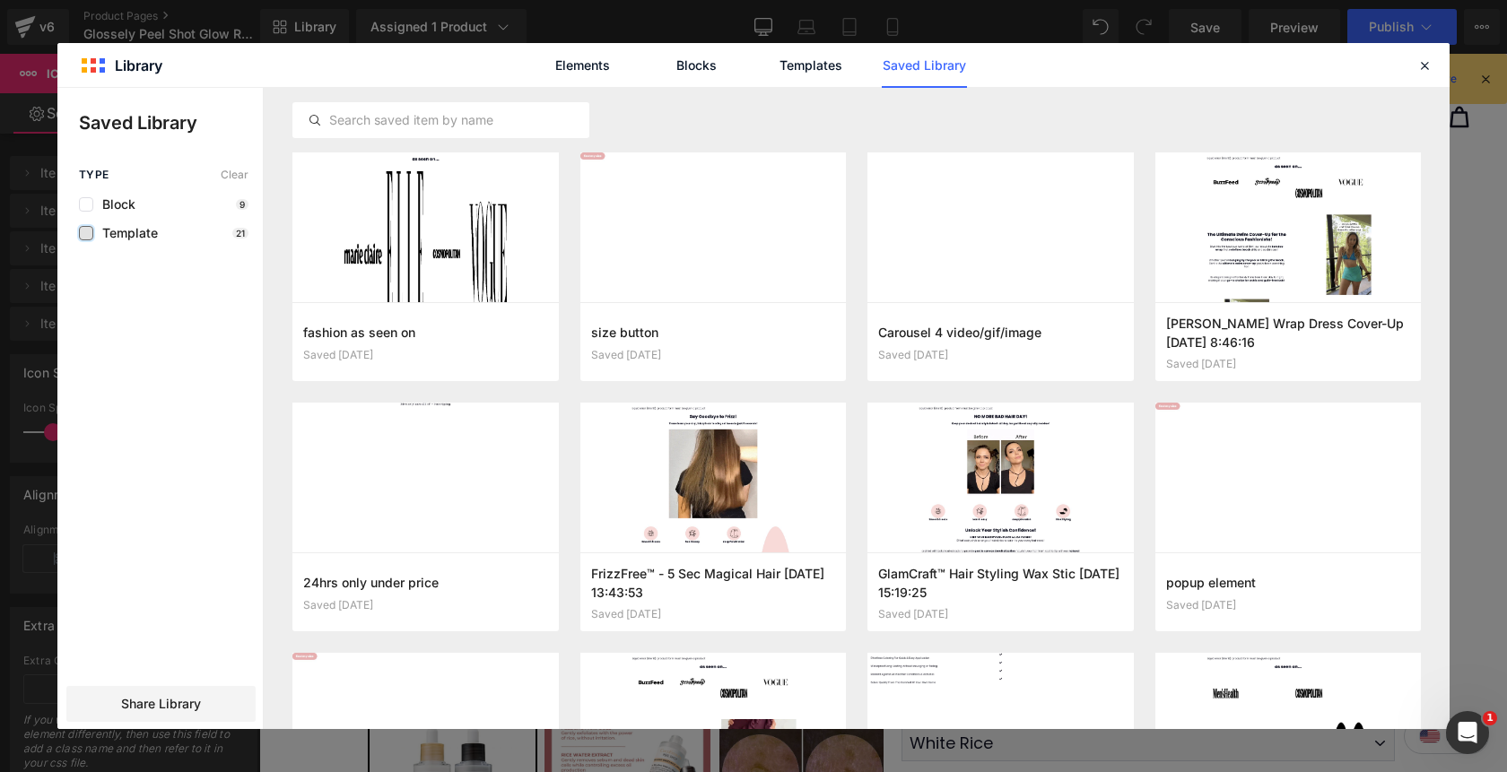
click at [84, 237] on label at bounding box center [86, 233] width 14 height 14
click at [86, 233] on input "checkbox" at bounding box center [86, 233] width 0 height 0
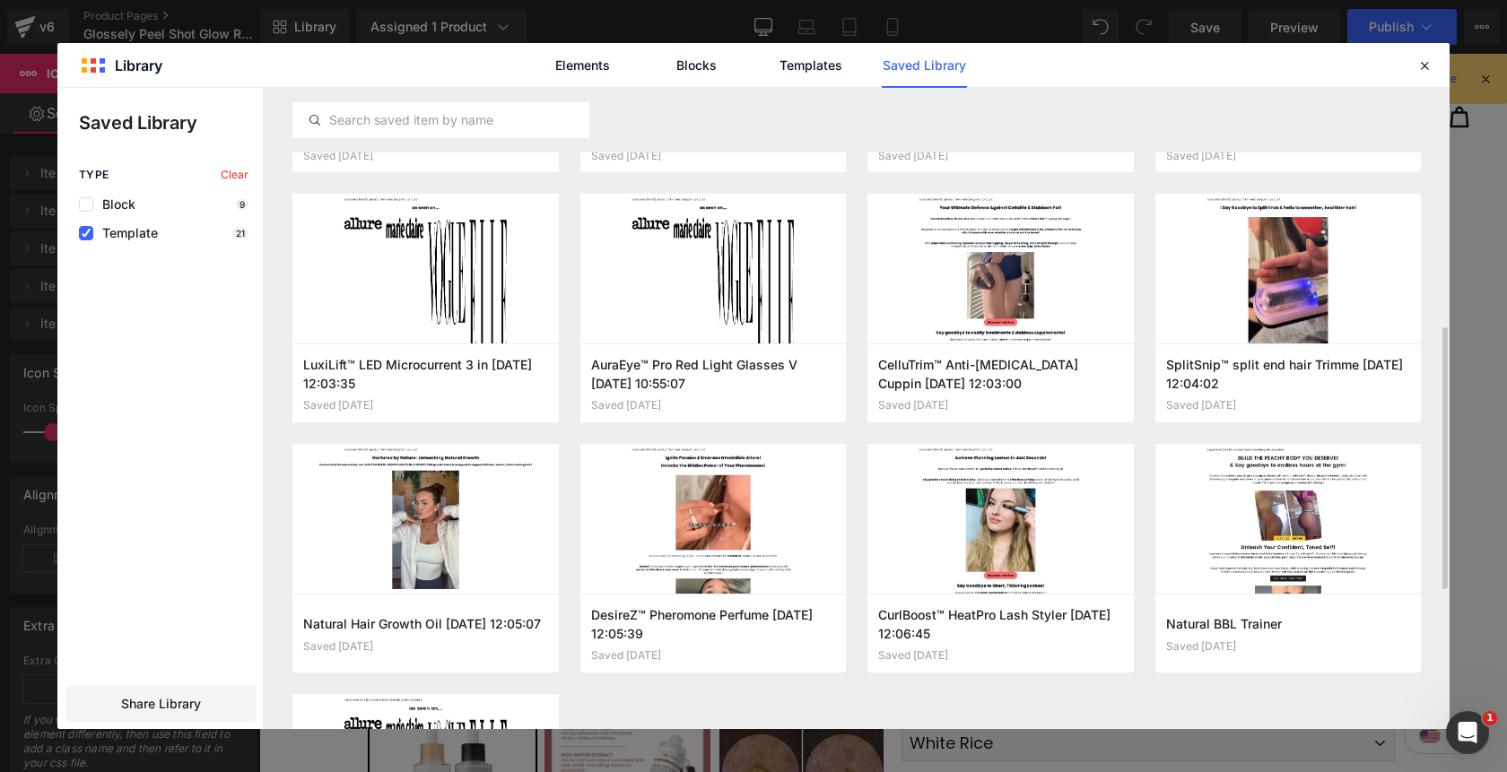
scroll to position [726, 0]
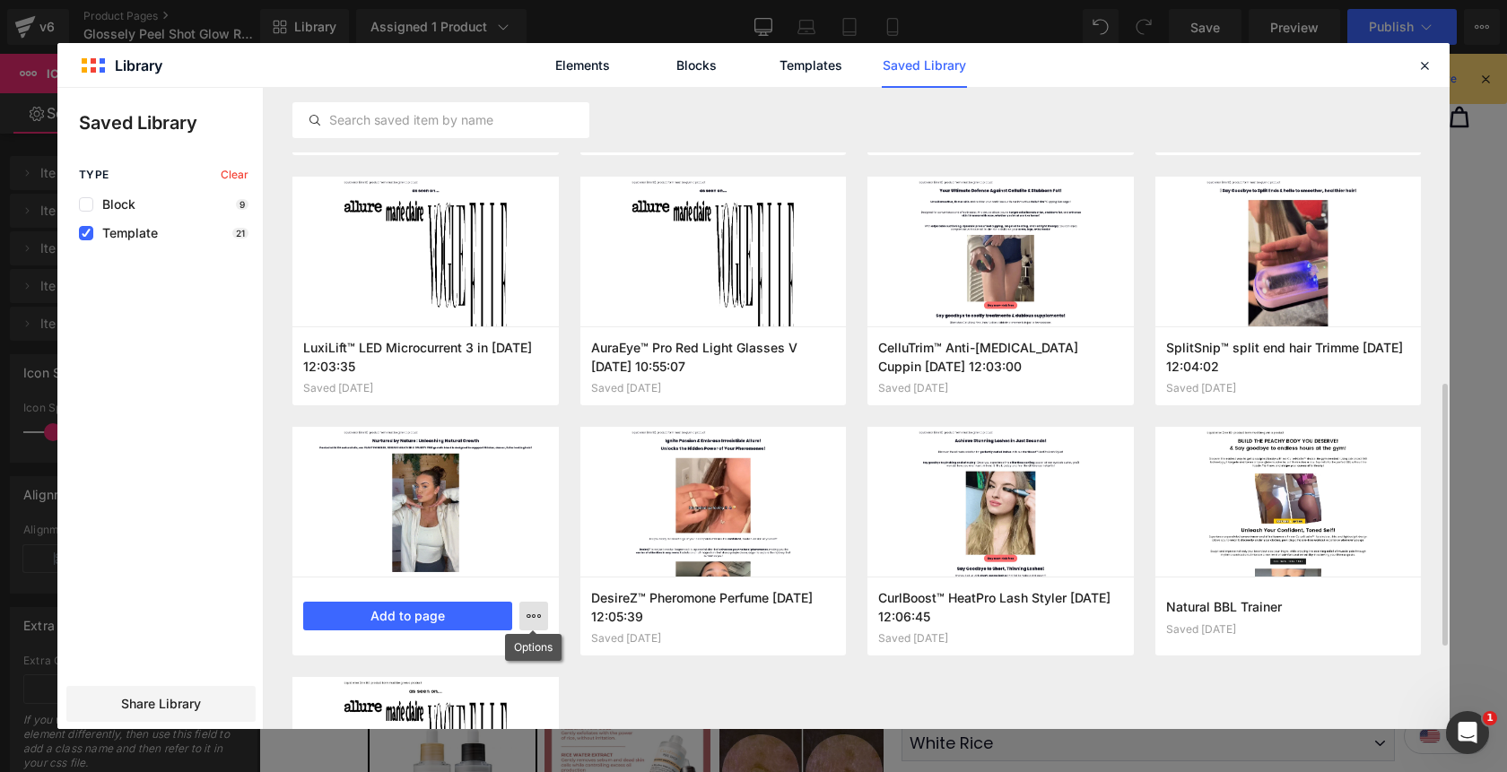
click at [535, 621] on icon "button" at bounding box center [533, 616] width 14 height 14
click at [529, 474] on div at bounding box center [753, 408] width 1392 height 641
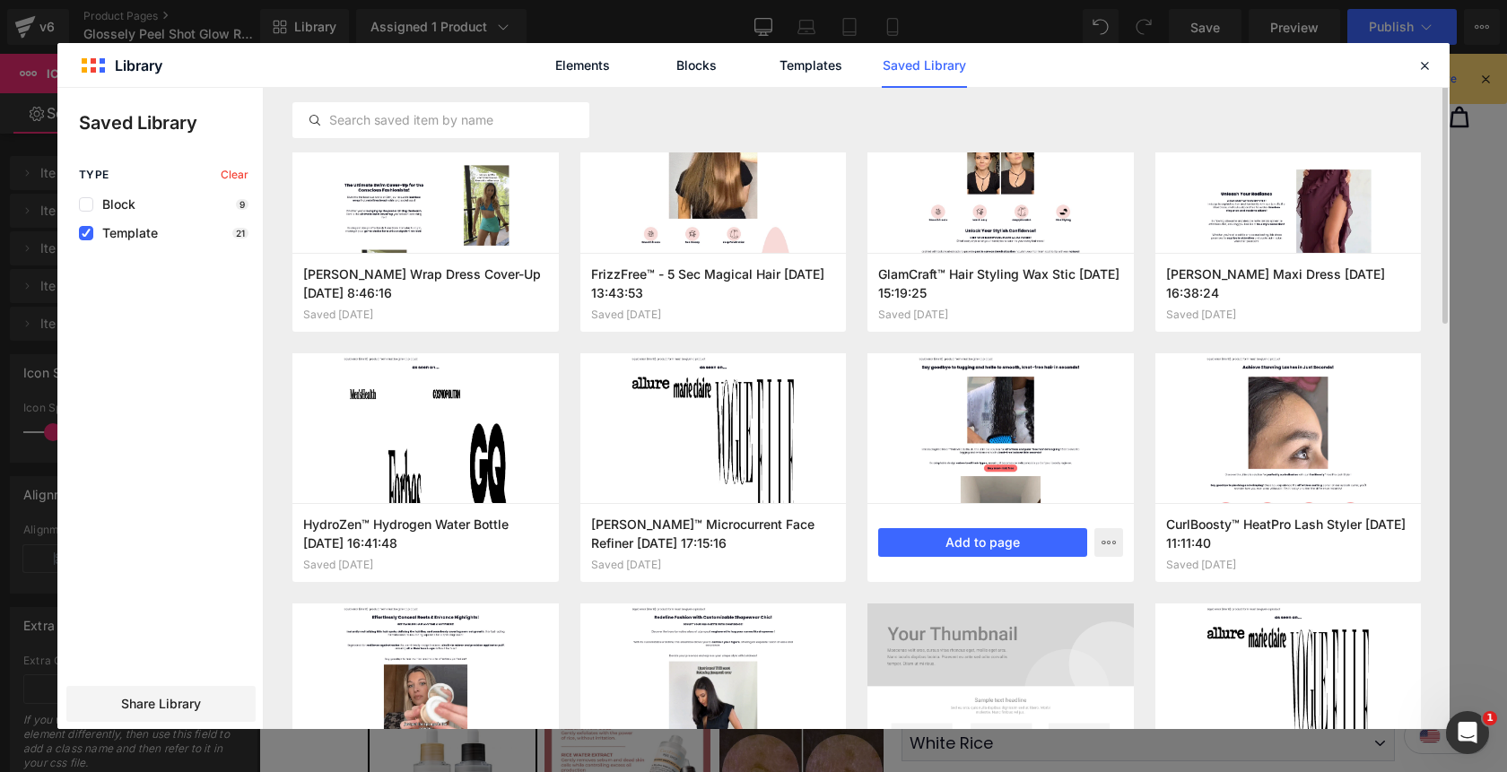
scroll to position [0, 0]
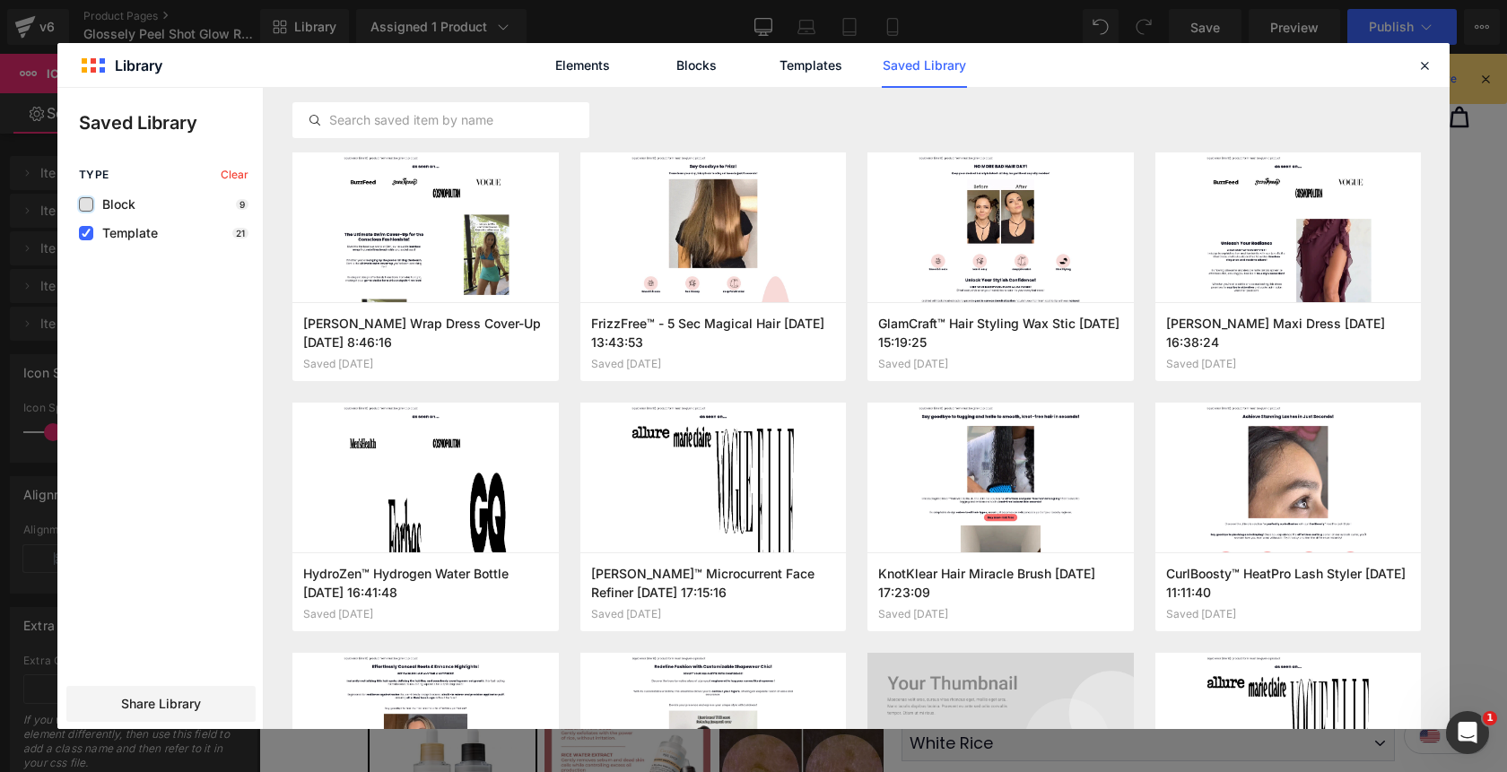
click at [83, 210] on label at bounding box center [86, 204] width 14 height 14
click at [86, 204] on input "checkbox" at bounding box center [86, 204] width 0 height 0
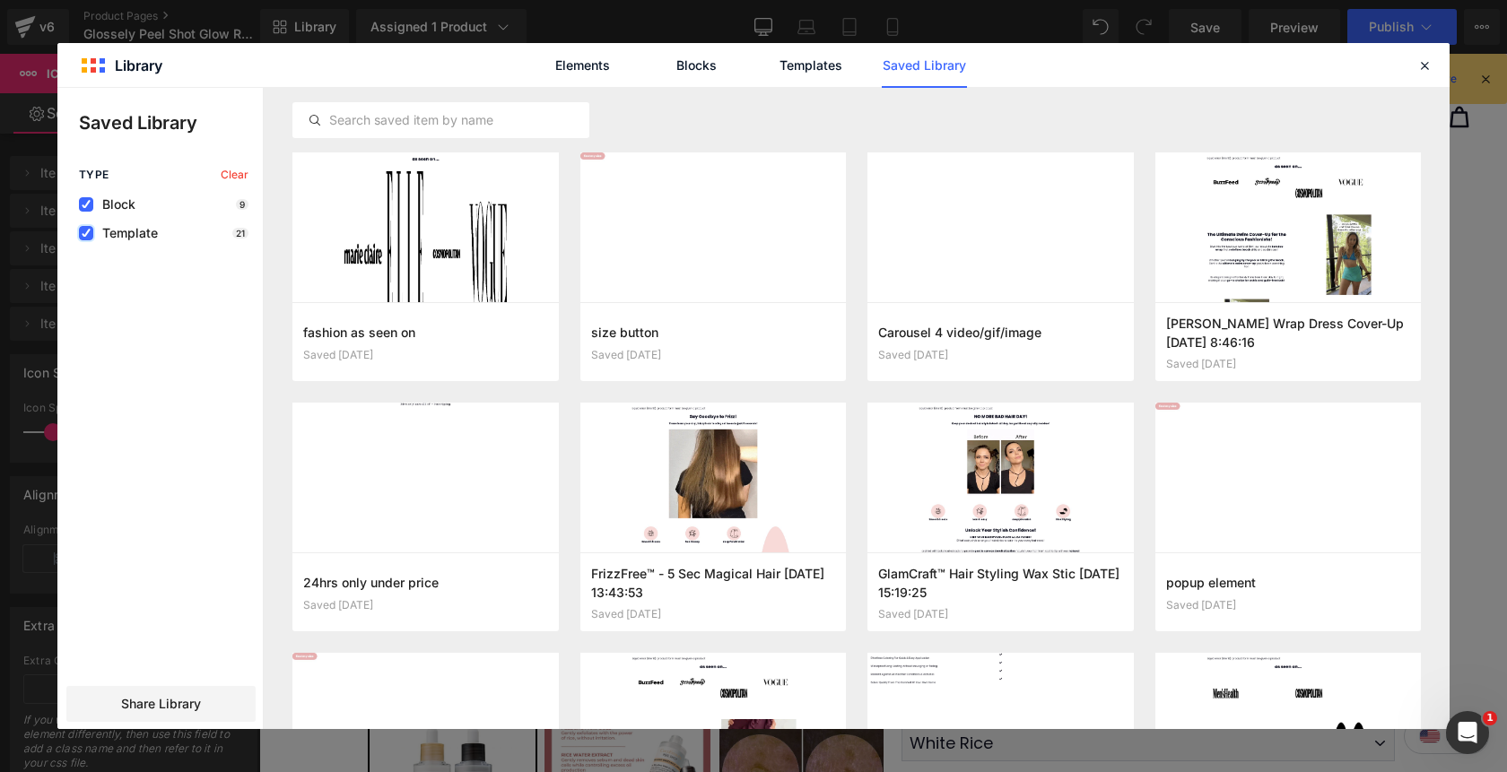
click at [86, 233] on icon at bounding box center [86, 233] width 9 height 0
click at [86, 233] on input "checkbox" at bounding box center [86, 233] width 0 height 0
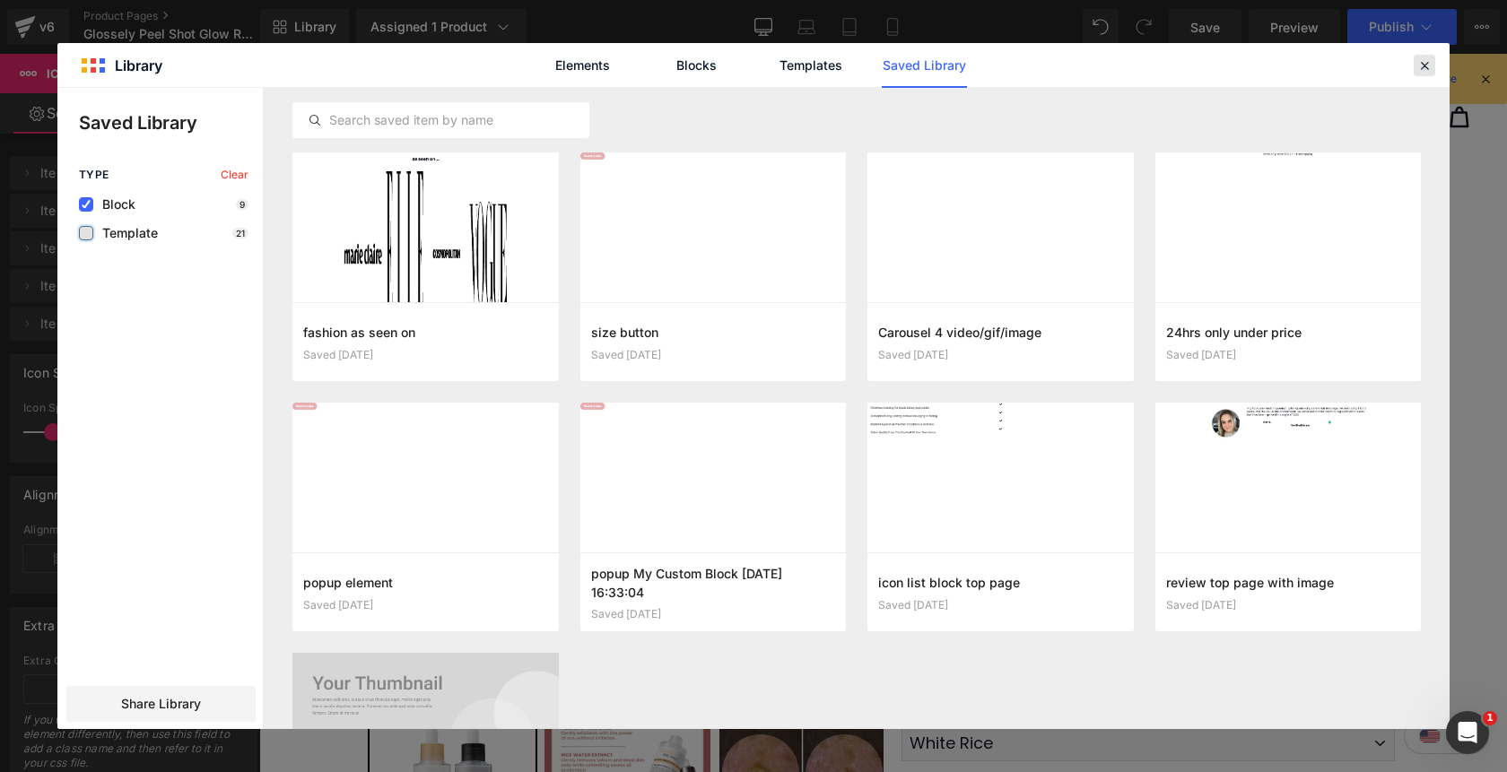
click at [1423, 70] on icon at bounding box center [1424, 65] width 16 height 16
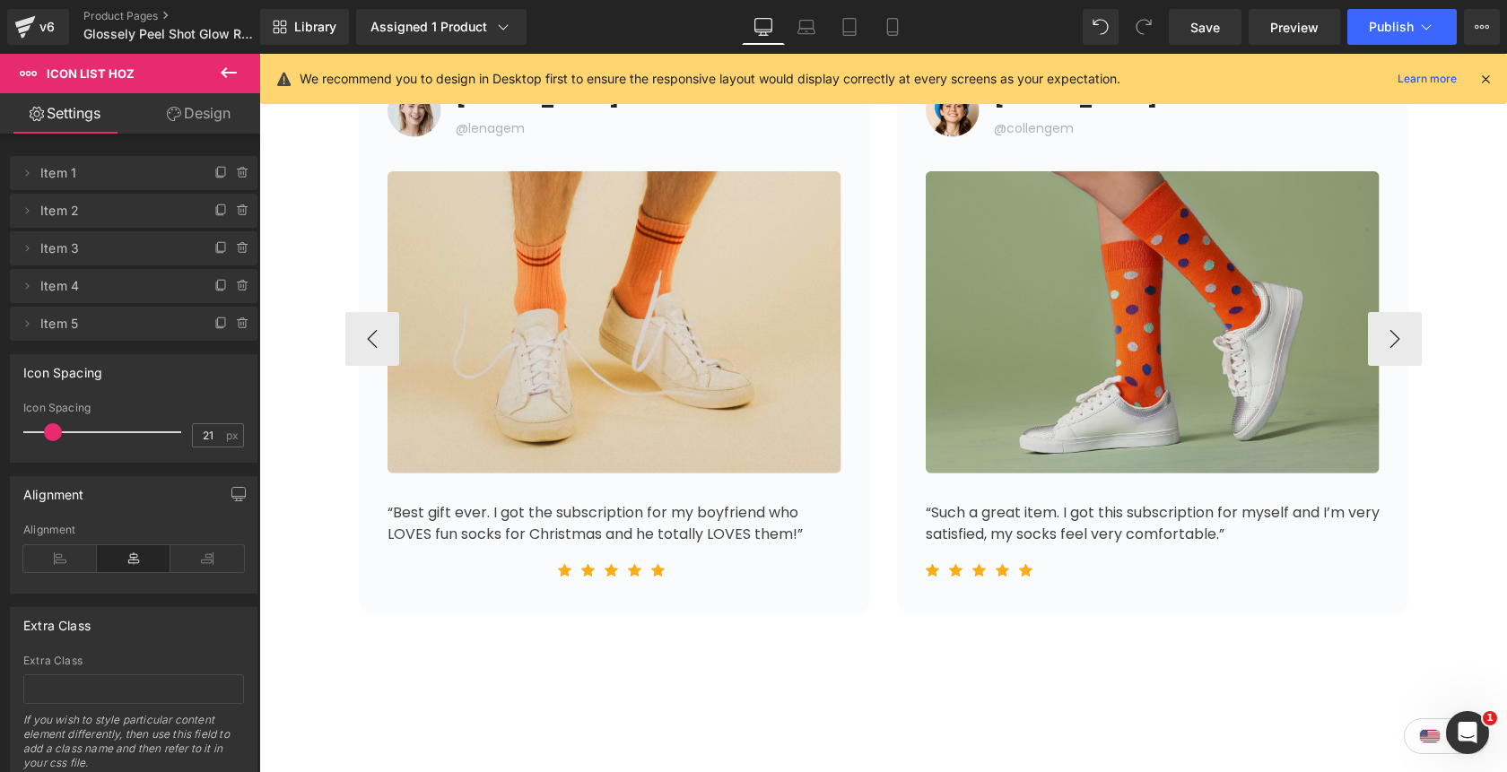
scroll to position [7036, 0]
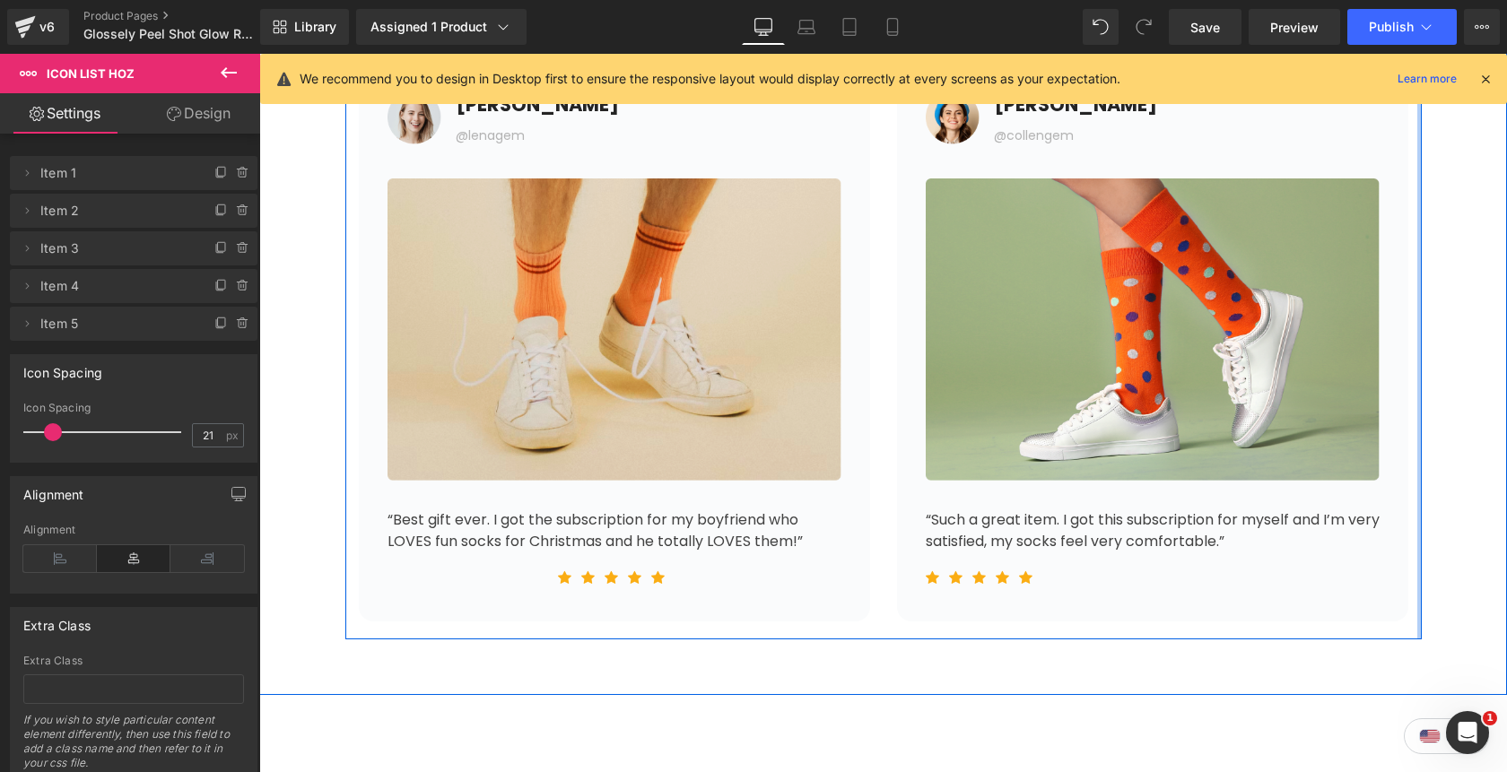
click at [1419, 342] on div "Image [PERSON_NAME] Text Block @lenagem Text Block Icon List Image “Best gift e…" at bounding box center [883, 330] width 1076 height 619
click at [1392, 344] on button "›" at bounding box center [1395, 346] width 54 height 54
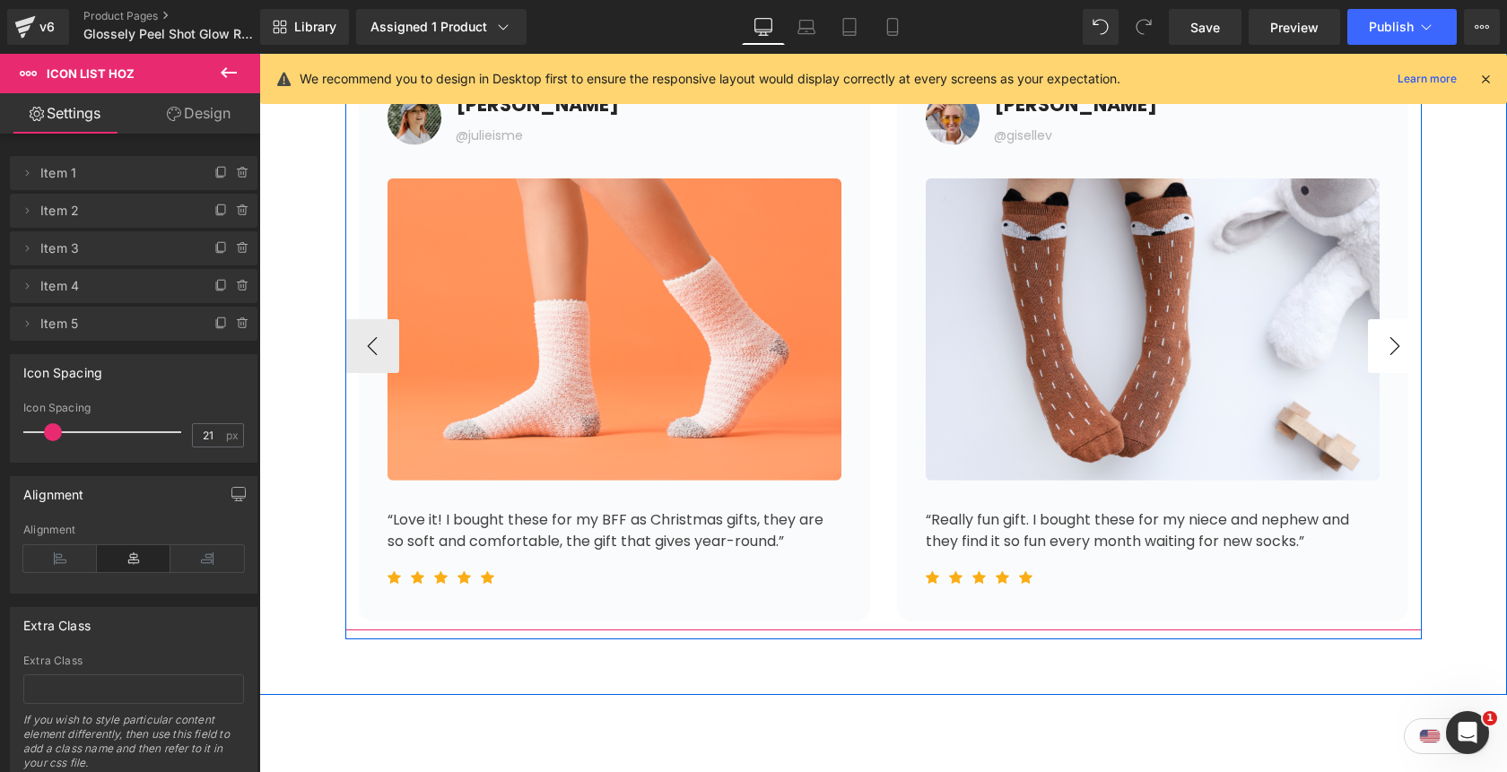
click at [1392, 344] on button "›" at bounding box center [1395, 346] width 54 height 54
click at [370, 352] on button "‹" at bounding box center [372, 346] width 54 height 54
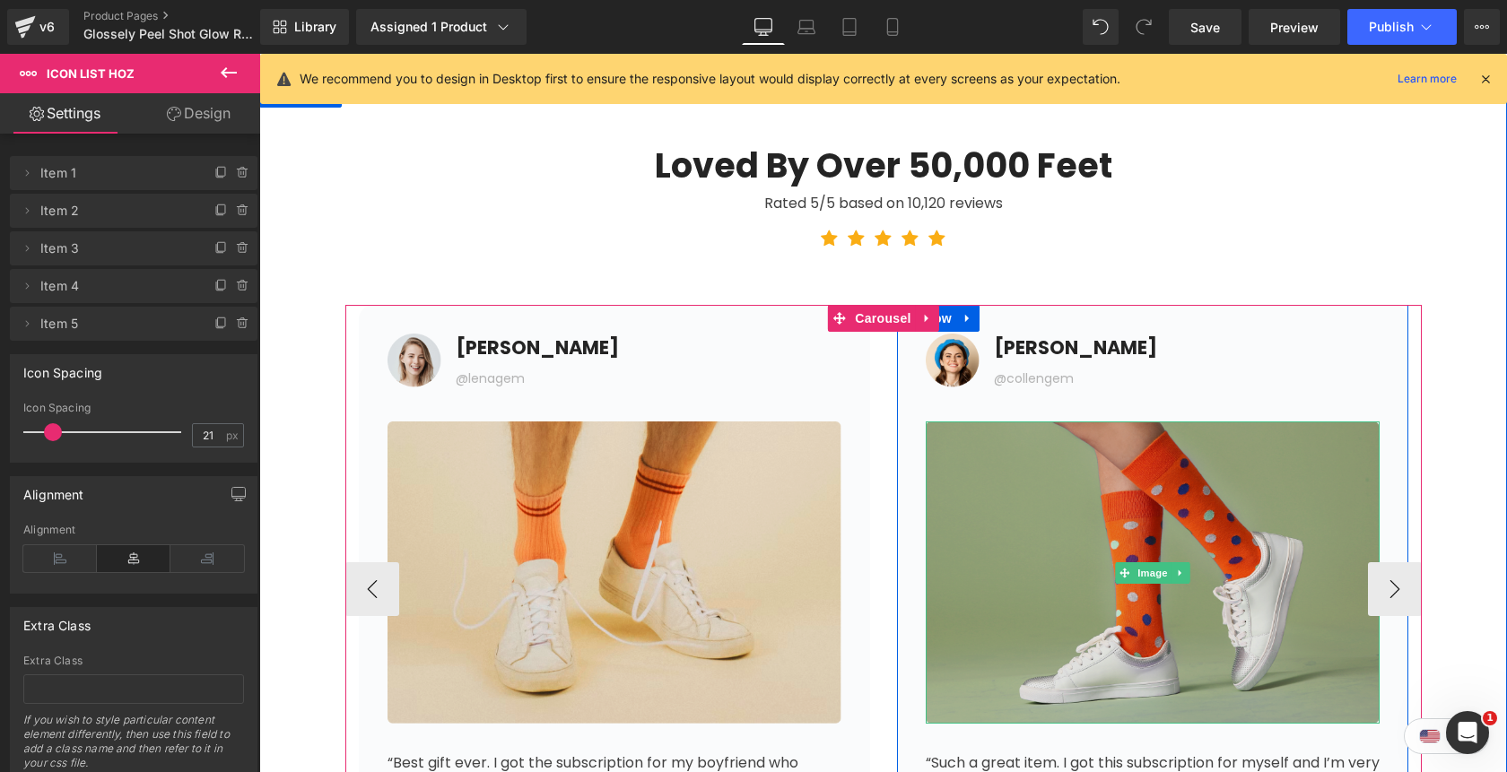
scroll to position [6789, 0]
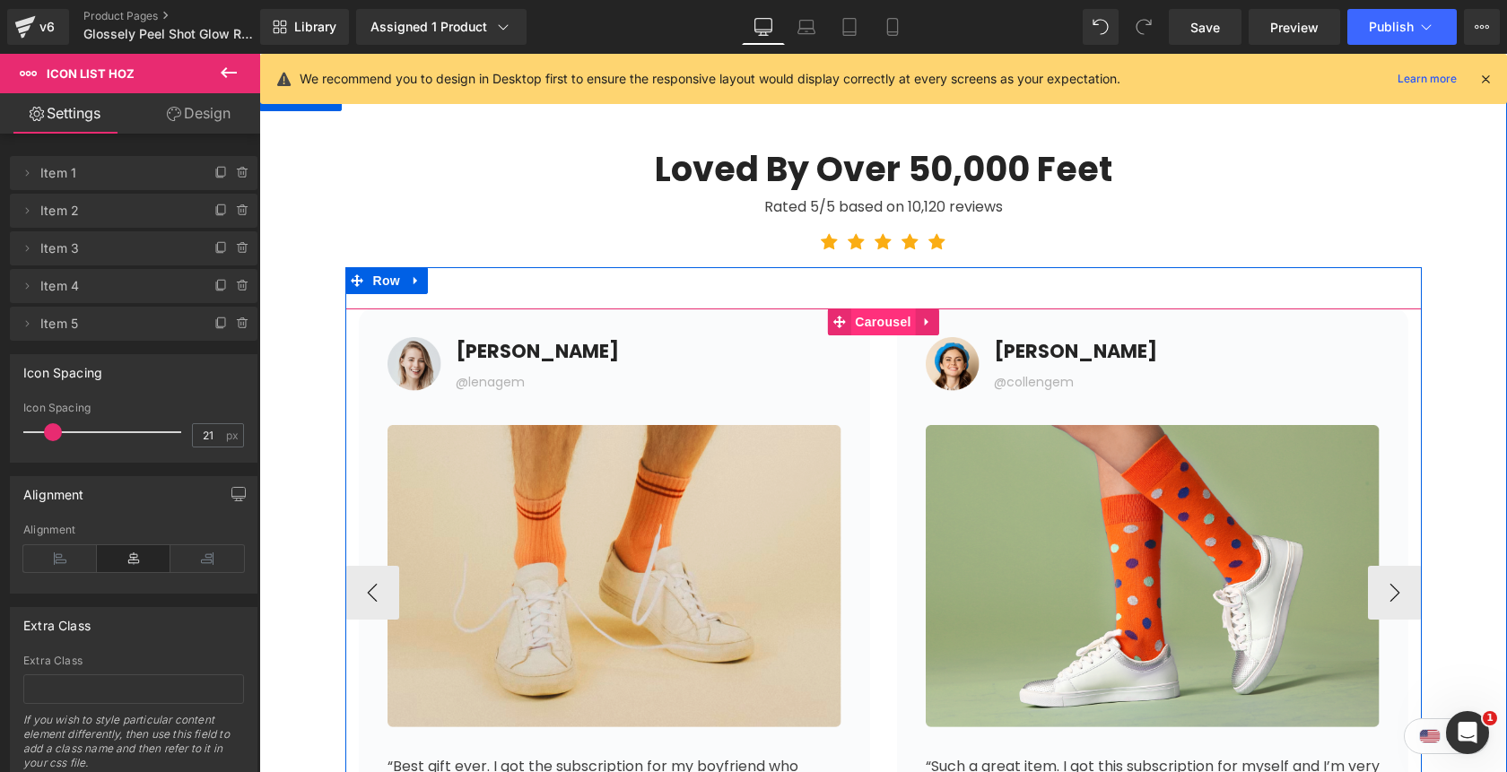
click at [883, 329] on span "Carousel" at bounding box center [882, 322] width 65 height 27
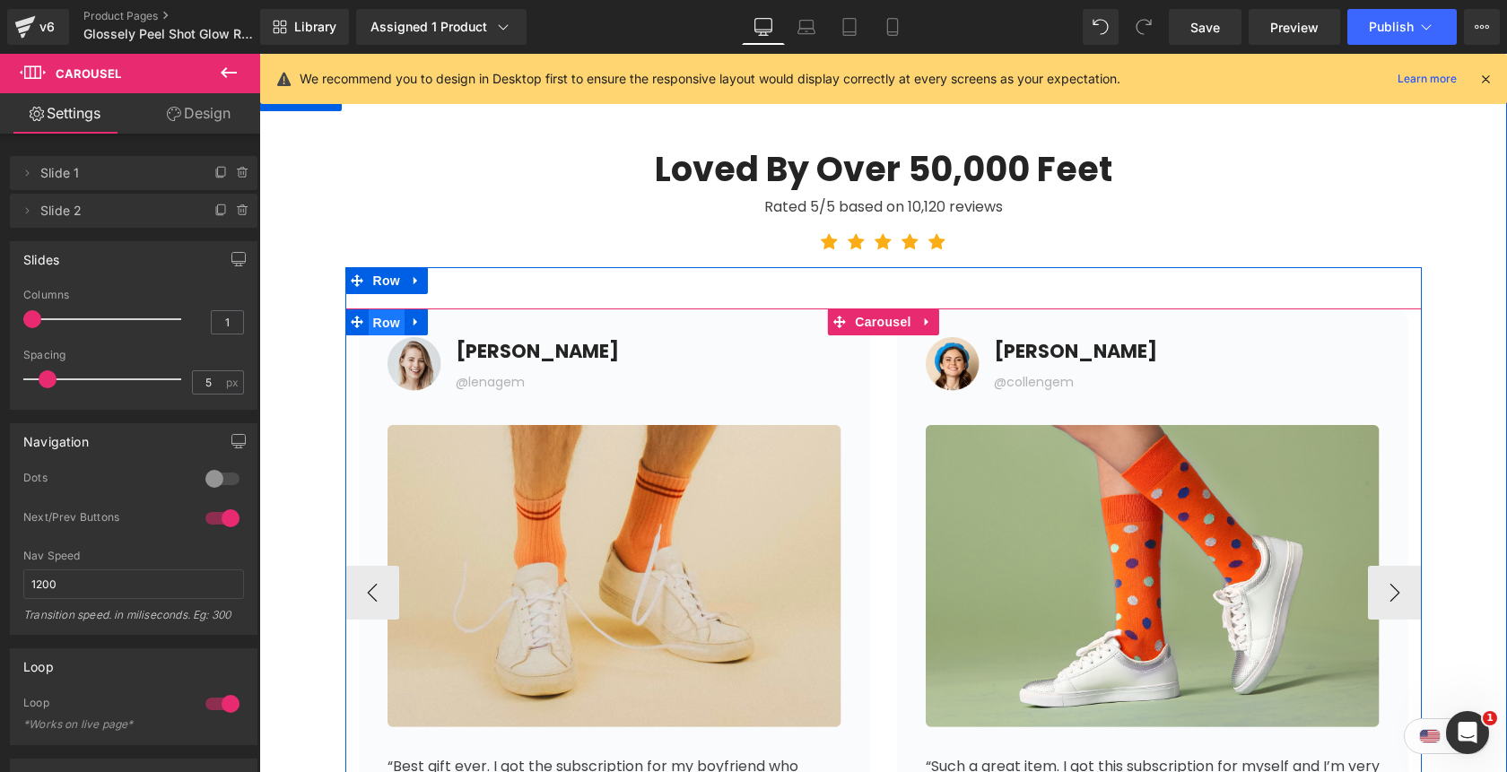
click at [393, 324] on span "Row" at bounding box center [387, 322] width 36 height 27
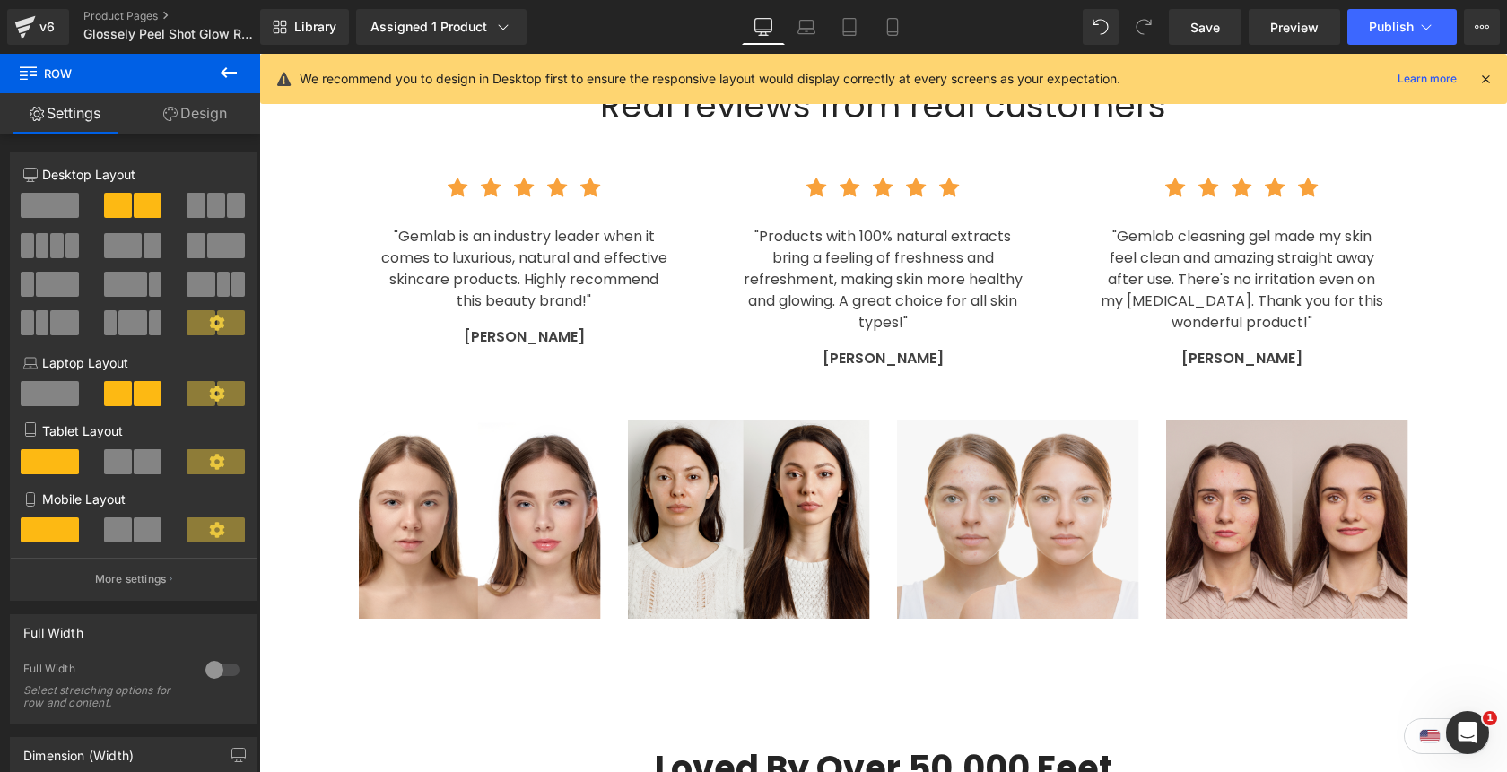
scroll to position [6171, 0]
